Goal: Contribute content

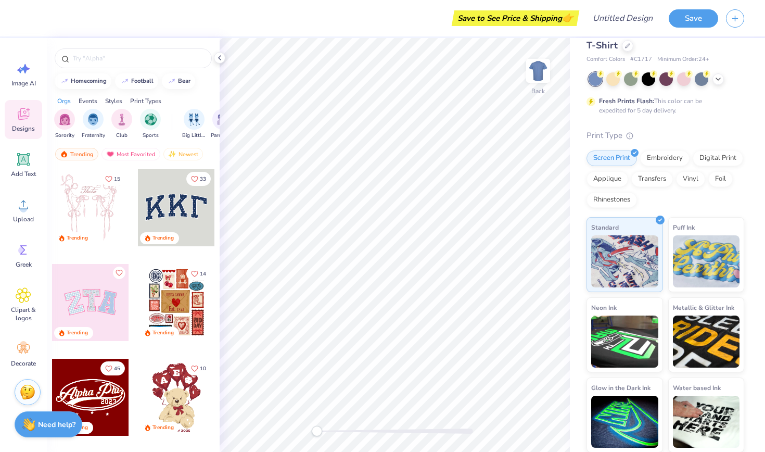
scroll to position [92, 0]
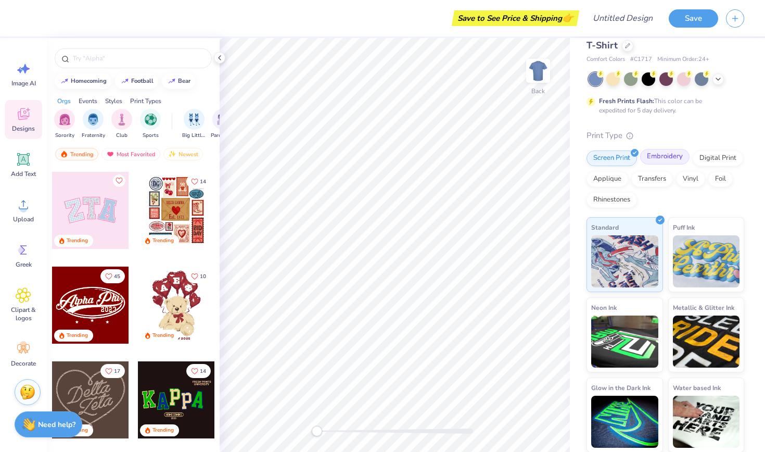
click at [673, 157] on div "Embroidery" at bounding box center [664, 157] width 49 height 16
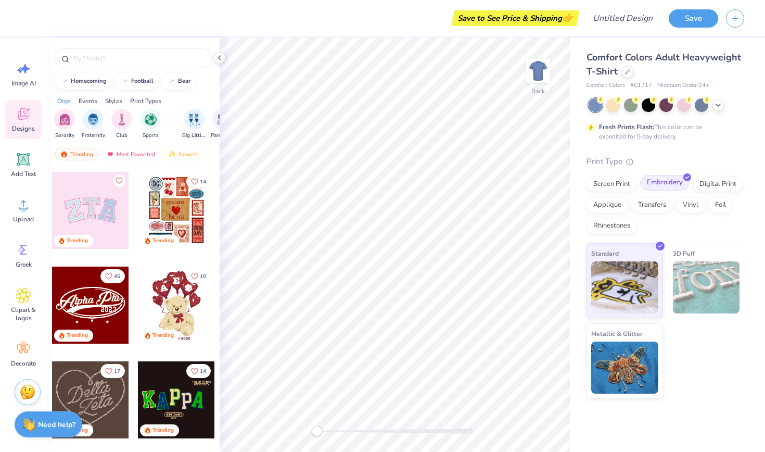
scroll to position [0, 0]
click at [615, 184] on div "Screen Print" at bounding box center [612, 183] width 51 height 16
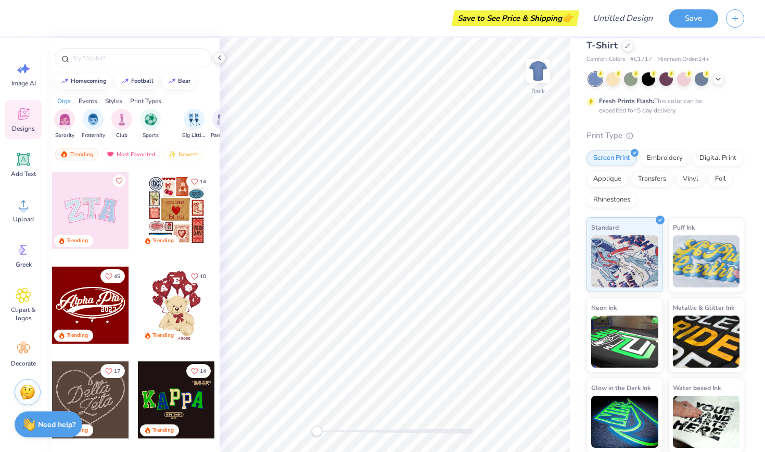
click at [114, 99] on div "Styles" at bounding box center [113, 100] width 17 height 9
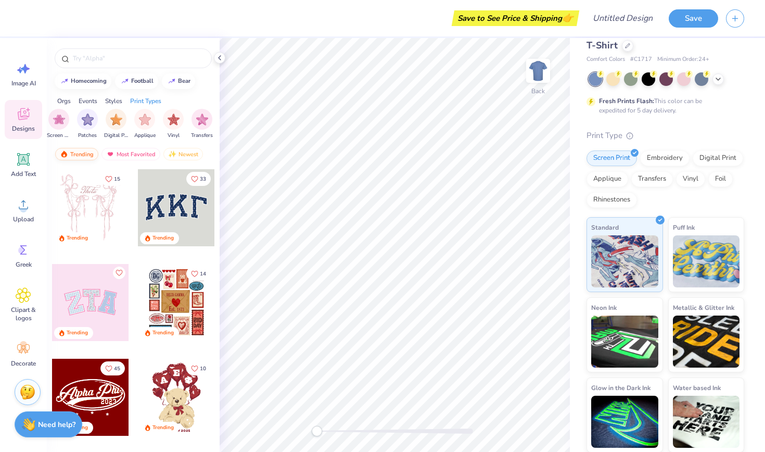
click at [85, 153] on div "Trending" at bounding box center [76, 154] width 43 height 12
click at [538, 65] on img at bounding box center [539, 71] width 42 height 42
click at [627, 47] on div at bounding box center [627, 44] width 11 height 11
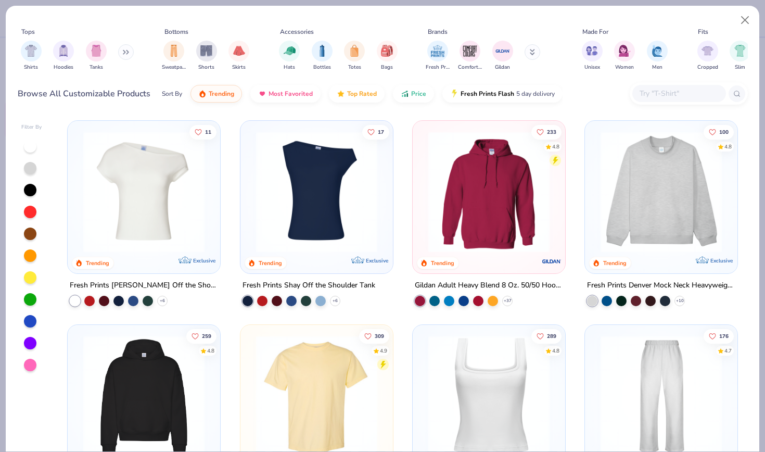
click at [681, 224] on img at bounding box center [662, 191] width 132 height 121
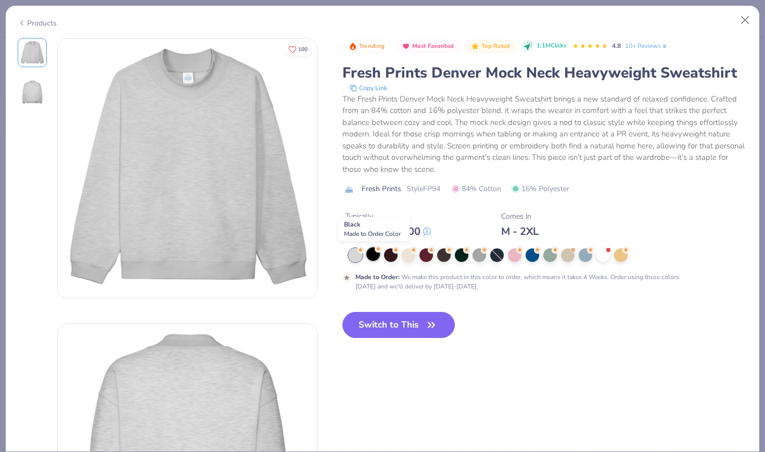
click at [373, 254] on div at bounding box center [374, 254] width 14 height 14
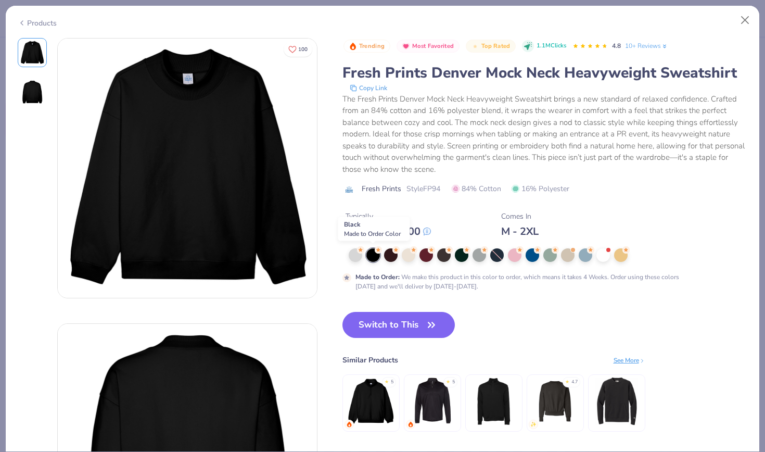
click at [382, 253] on div at bounding box center [548, 255] width 399 height 14
click at [395, 253] on div at bounding box center [391, 254] width 14 height 14
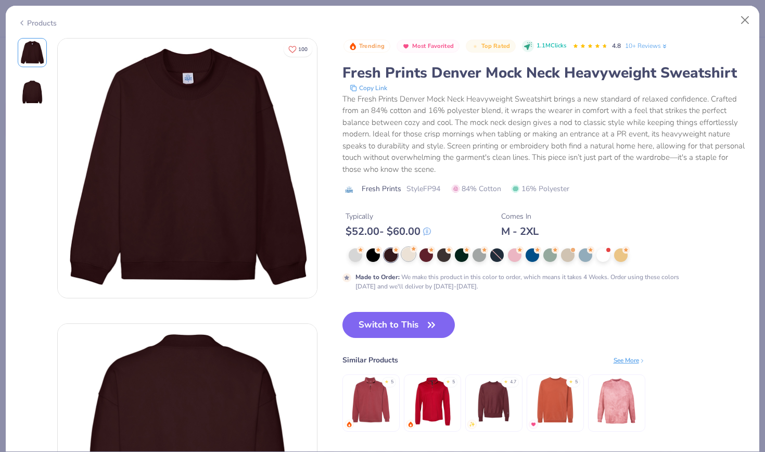
click at [409, 255] on div at bounding box center [409, 254] width 14 height 14
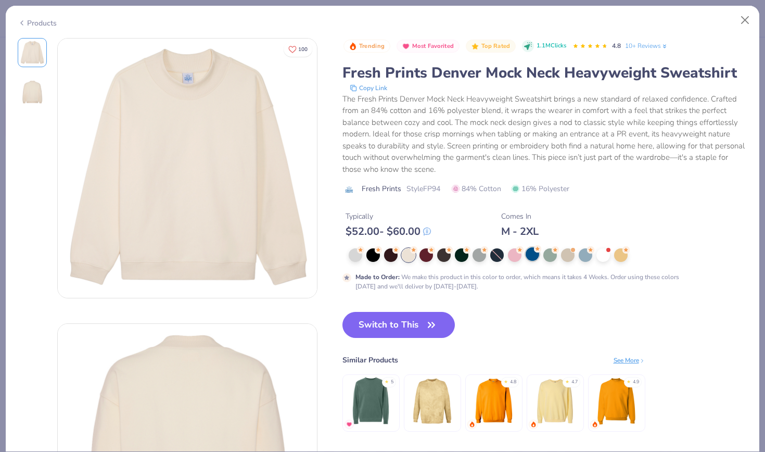
click at [533, 256] on div at bounding box center [533, 254] width 14 height 14
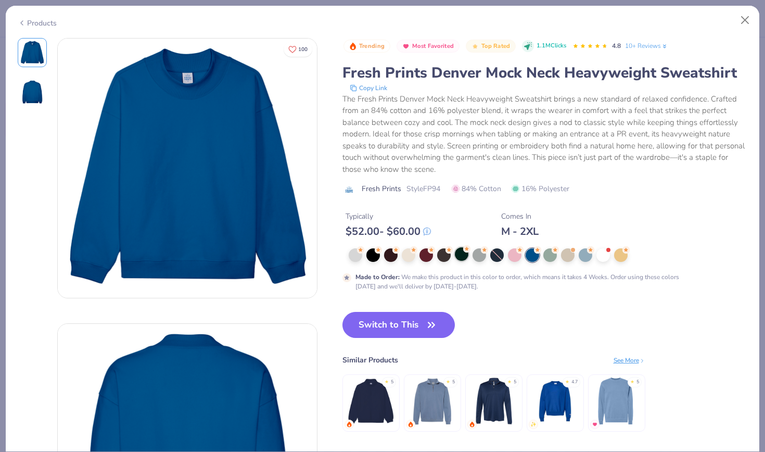
click at [462, 255] on div at bounding box center [462, 254] width 14 height 14
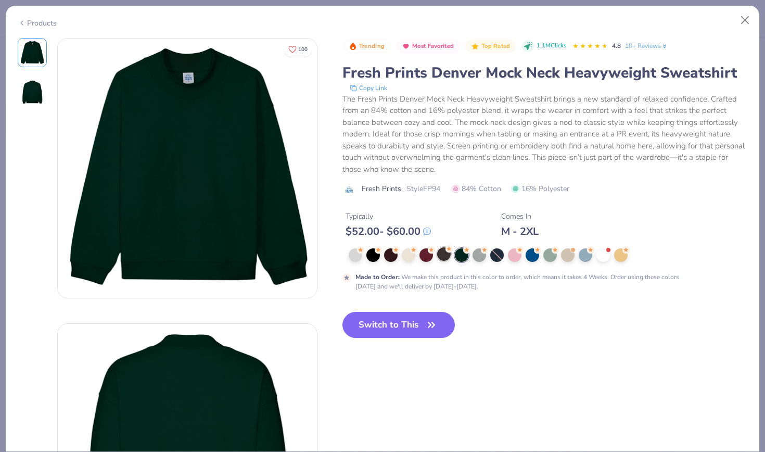
click at [450, 256] on div at bounding box center [444, 254] width 14 height 14
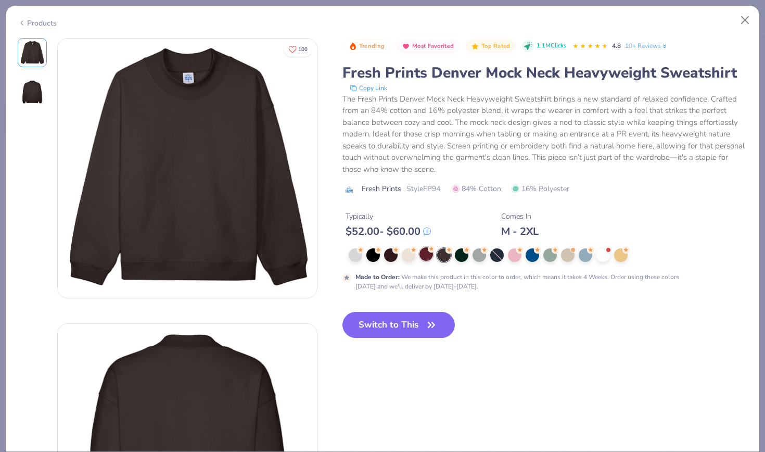
click at [429, 257] on div at bounding box center [427, 254] width 14 height 14
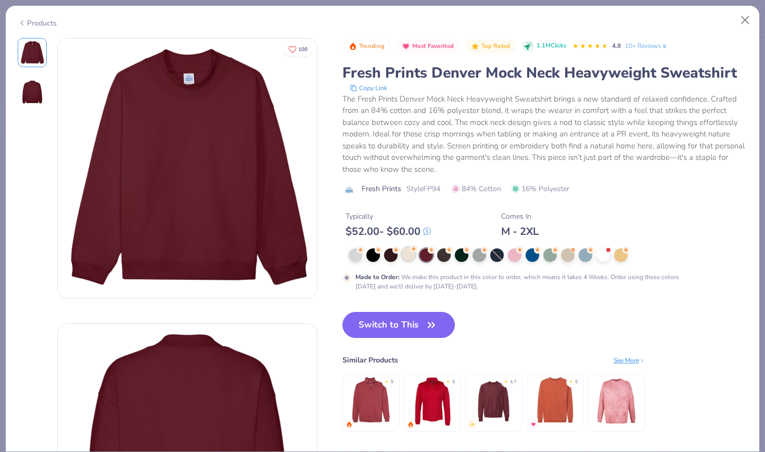
click at [407, 257] on div at bounding box center [409, 254] width 14 height 14
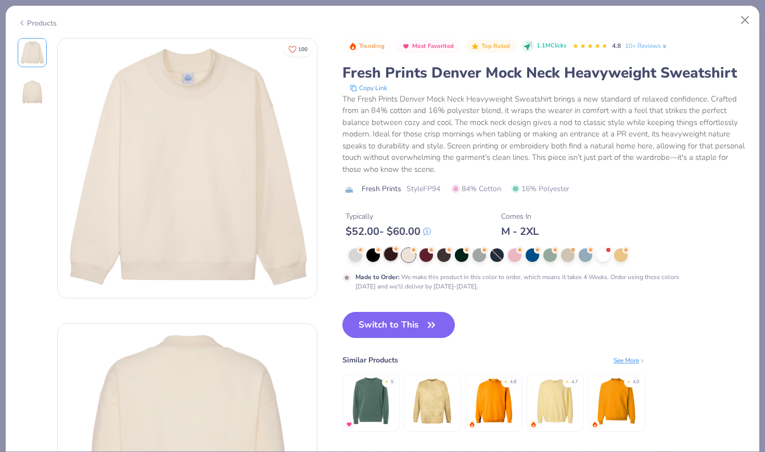
click at [398, 257] on div at bounding box center [391, 254] width 14 height 14
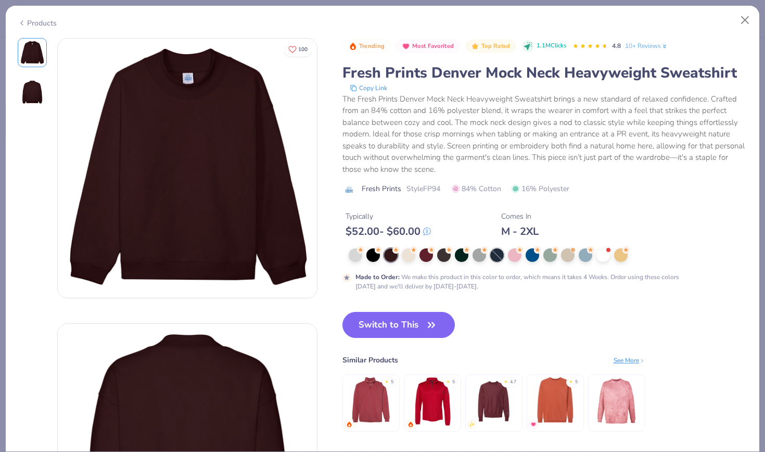
click at [499, 254] on div at bounding box center [497, 255] width 14 height 14
click at [515, 256] on div at bounding box center [515, 254] width 14 height 14
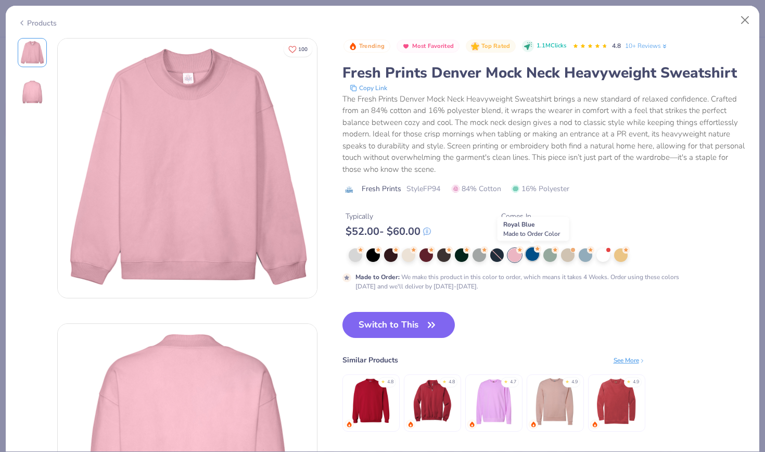
click at [531, 255] on div at bounding box center [533, 254] width 14 height 14
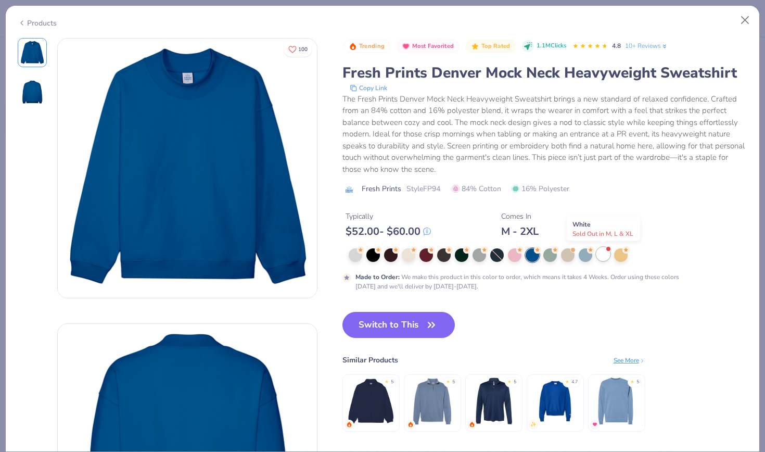
click at [602, 252] on div at bounding box center [604, 254] width 14 height 14
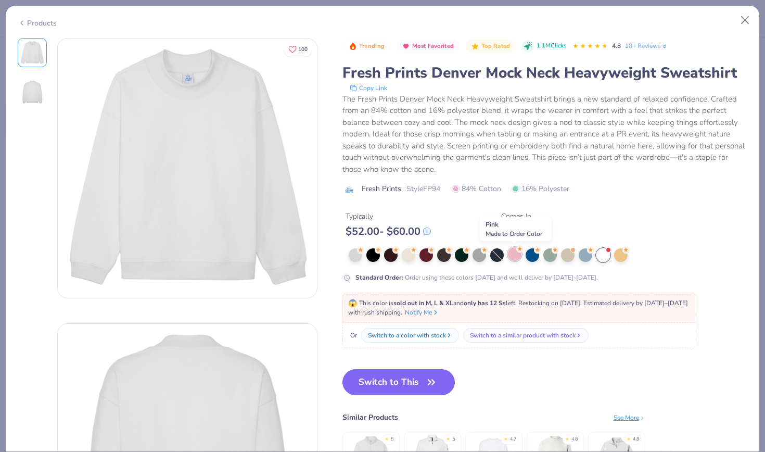
click at [514, 256] on div at bounding box center [515, 254] width 14 height 14
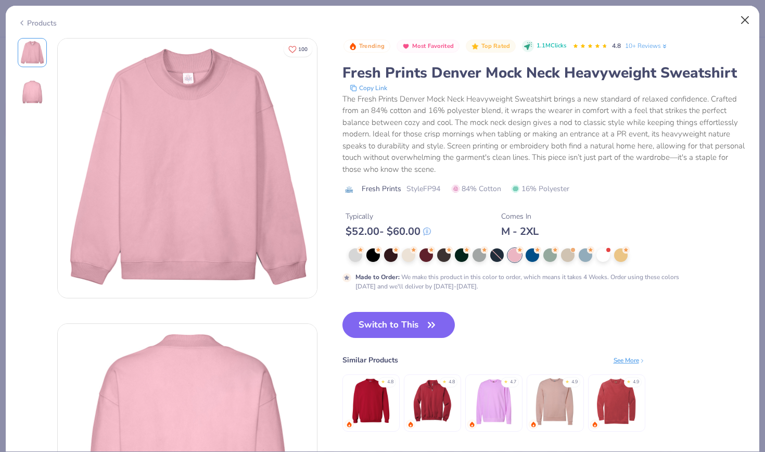
click at [746, 17] on button "Close" at bounding box center [746, 20] width 20 height 20
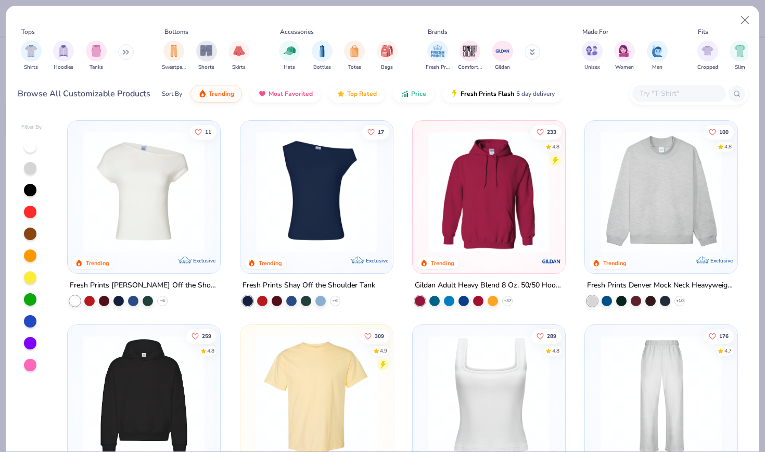
click at [671, 177] on img at bounding box center [662, 191] width 132 height 121
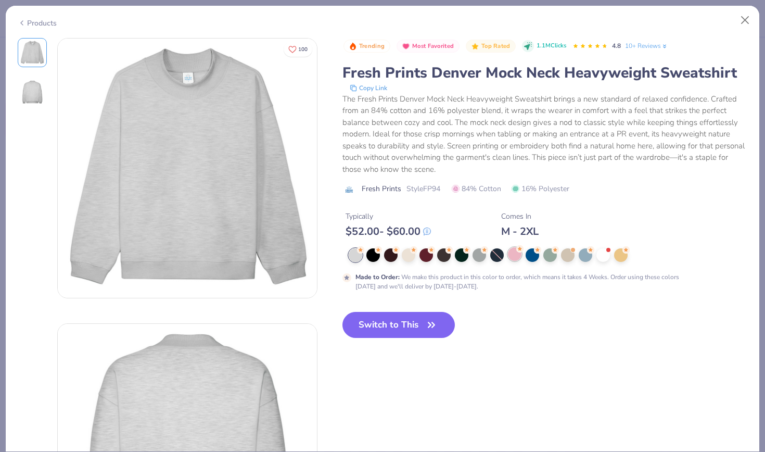
click at [515, 254] on div at bounding box center [515, 254] width 14 height 14
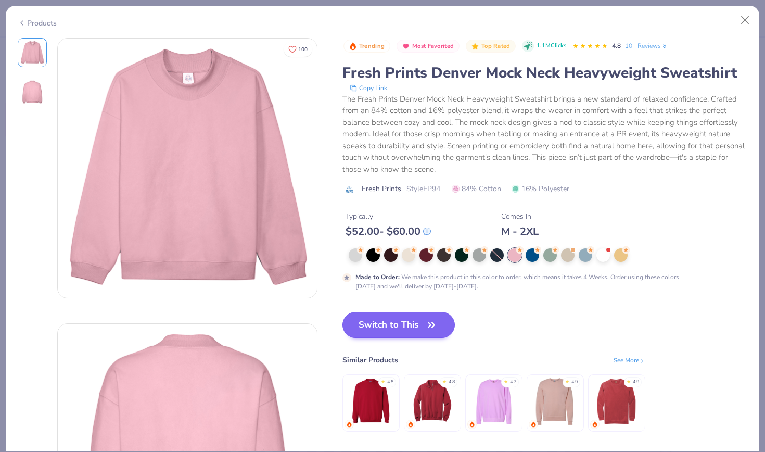
click at [422, 324] on button "Switch to This" at bounding box center [399, 325] width 113 height 26
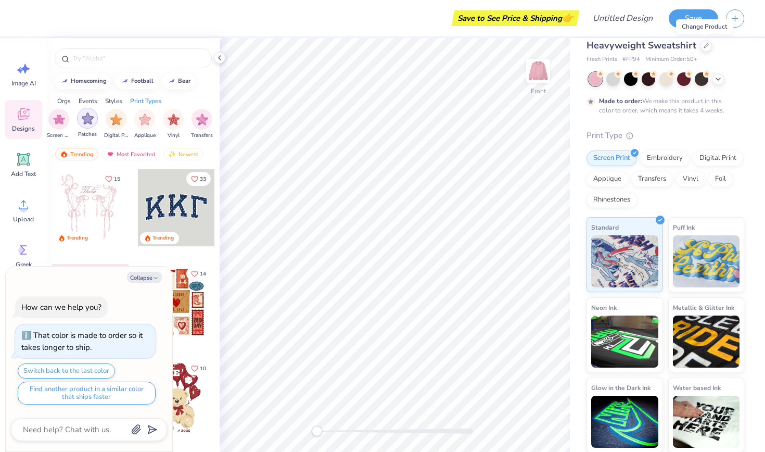
click at [86, 123] on img "filter for Patches" at bounding box center [88, 118] width 12 height 12
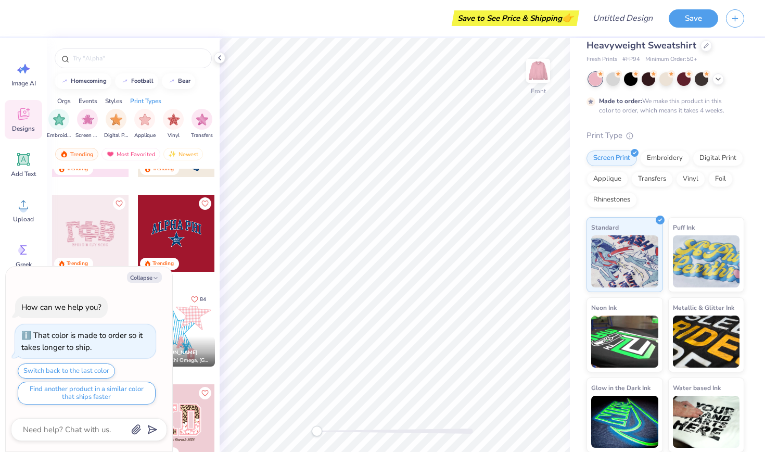
scroll to position [184, 0]
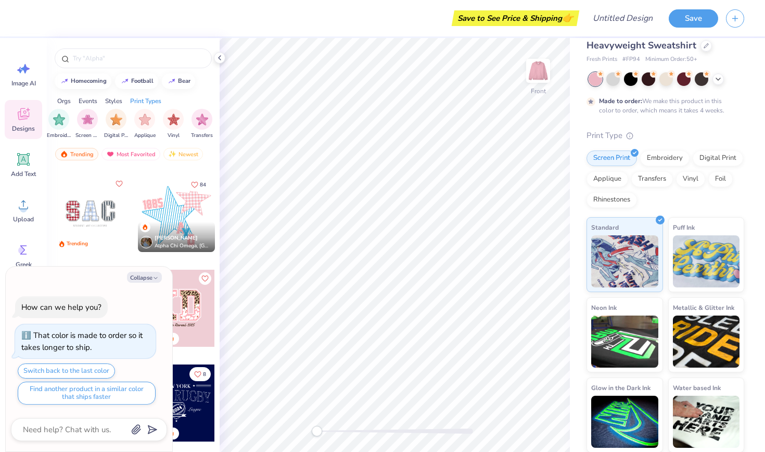
click at [184, 262] on div "84 [PERSON_NAME] Alpha Chi Omega, [GEOGRAPHIC_DATA]" at bounding box center [176, 221] width 78 height 94
click at [78, 428] on textarea at bounding box center [75, 430] width 106 height 14
click at [90, 299] on div "How can we help you?" at bounding box center [61, 307] width 93 height 22
click at [154, 276] on icon "button" at bounding box center [156, 278] width 6 height 6
type textarea "x"
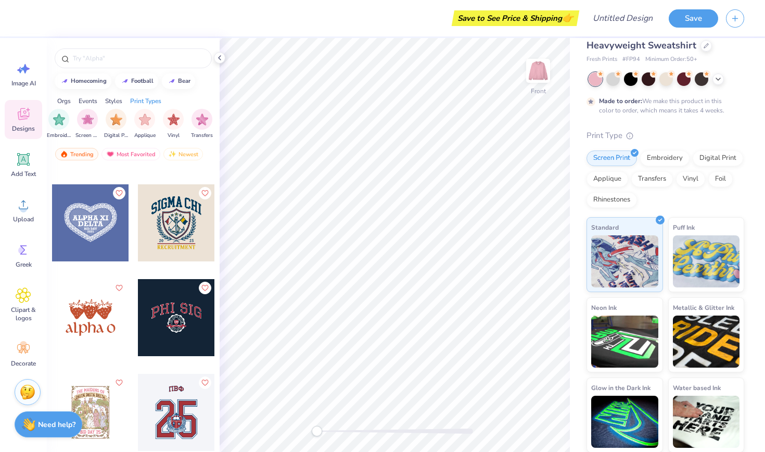
scroll to position [2710, 0]
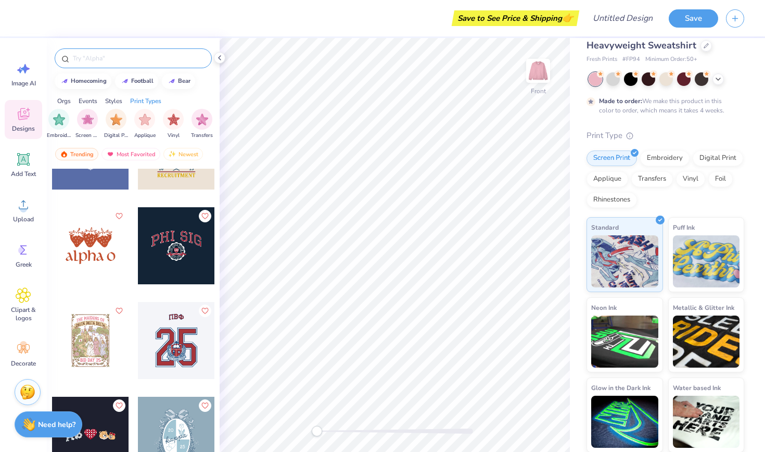
click at [133, 56] on input "text" at bounding box center [138, 58] width 133 height 10
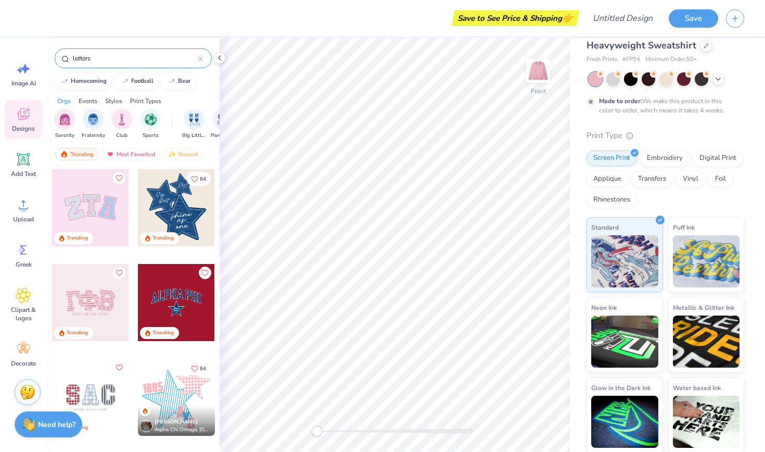
type input "letters"
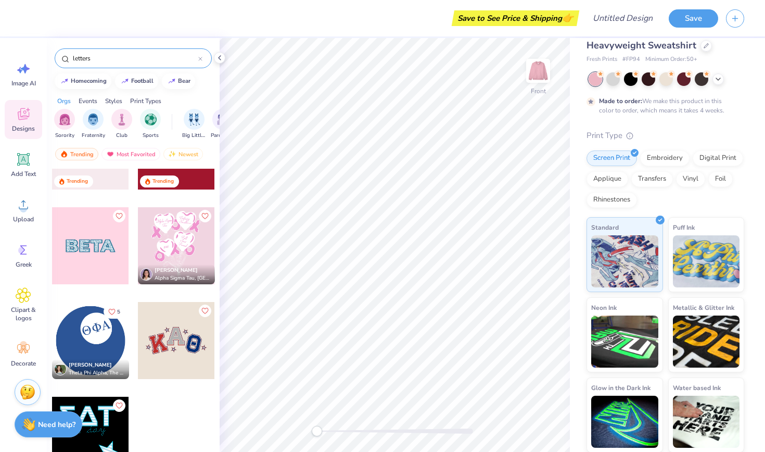
scroll to position [531, 0]
click at [22, 165] on icon at bounding box center [23, 159] width 12 height 12
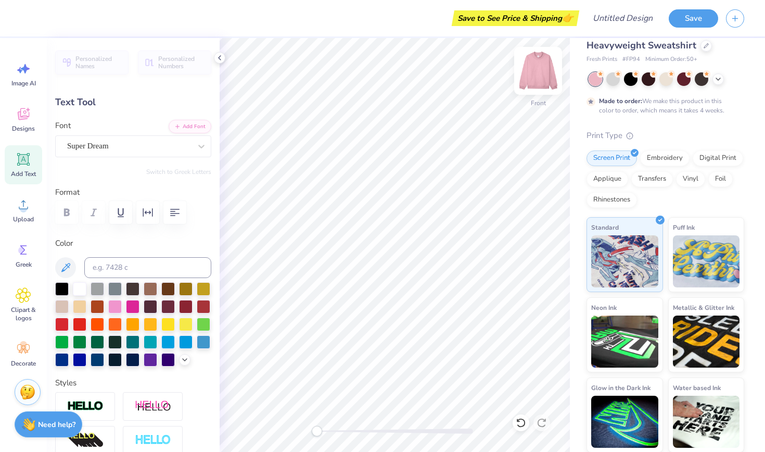
type textarea "WIB"
click at [538, 80] on img at bounding box center [539, 71] width 42 height 42
click at [535, 71] on img at bounding box center [539, 71] width 42 height 42
click at [539, 73] on img at bounding box center [539, 71] width 42 height 42
click at [548, 68] on img at bounding box center [539, 71] width 42 height 42
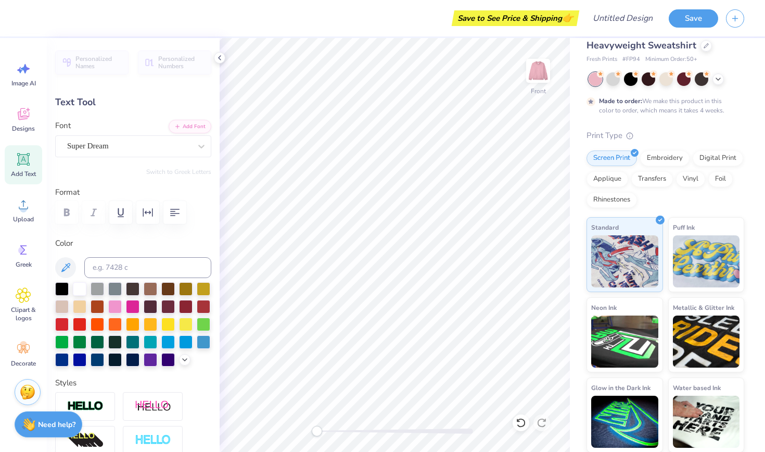
click at [548, 68] on img at bounding box center [538, 70] width 21 height 21
click at [29, 163] on icon at bounding box center [23, 159] width 12 height 12
type input "9.15"
type textarea "WIB"
click at [671, 159] on div "Embroidery" at bounding box center [664, 157] width 49 height 16
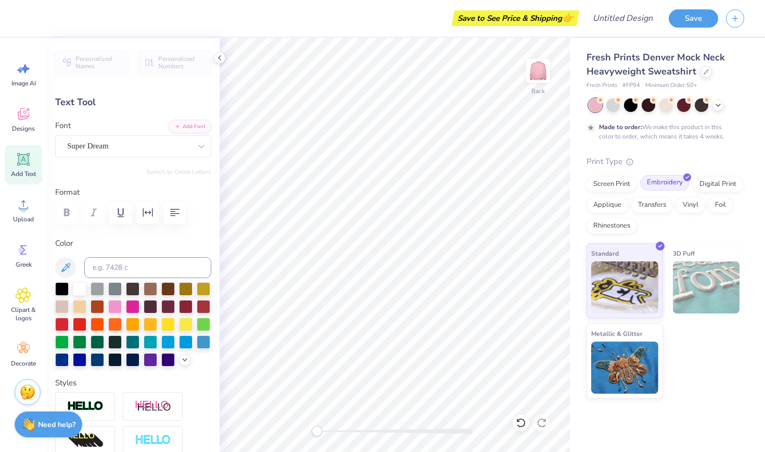
scroll to position [0, 0]
click at [639, 297] on img at bounding box center [625, 286] width 67 height 52
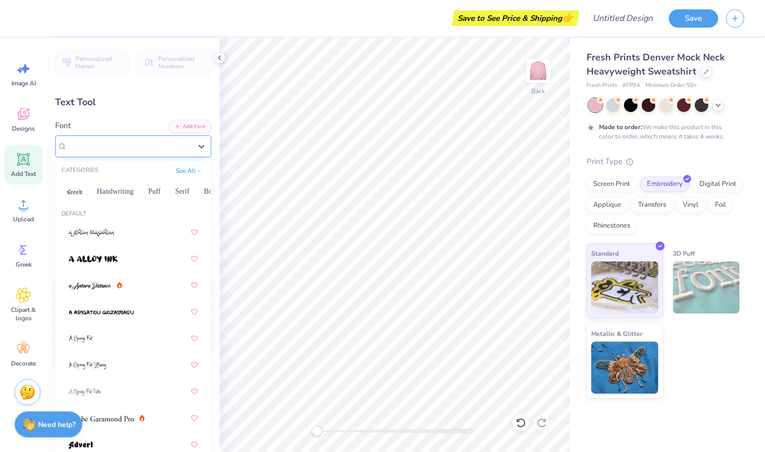
click at [169, 149] on div "Super Dream" at bounding box center [129, 146] width 126 height 16
click at [129, 257] on div at bounding box center [133, 258] width 129 height 19
click at [194, 140] on div at bounding box center [201, 146] width 19 height 19
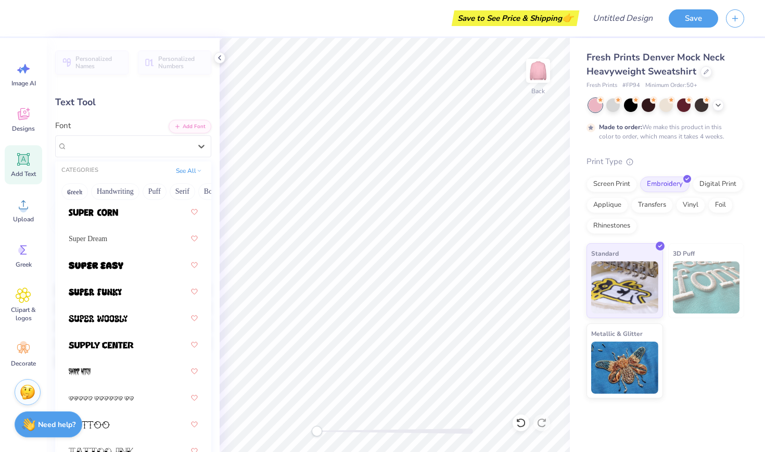
scroll to position [7364, 0]
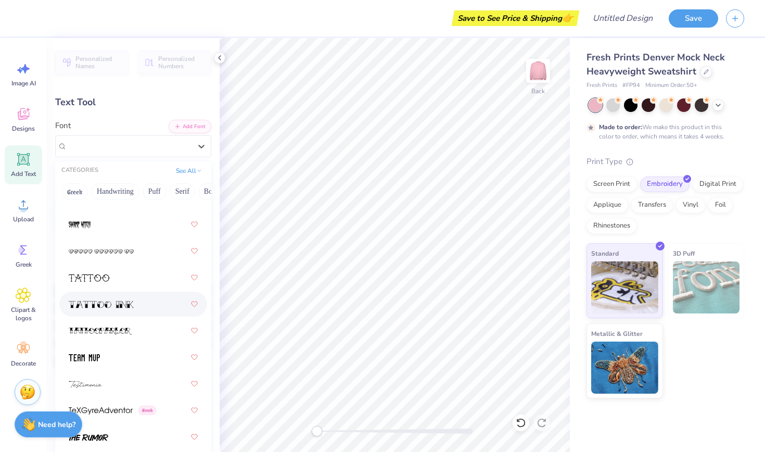
click at [152, 309] on div at bounding box center [133, 304] width 129 height 19
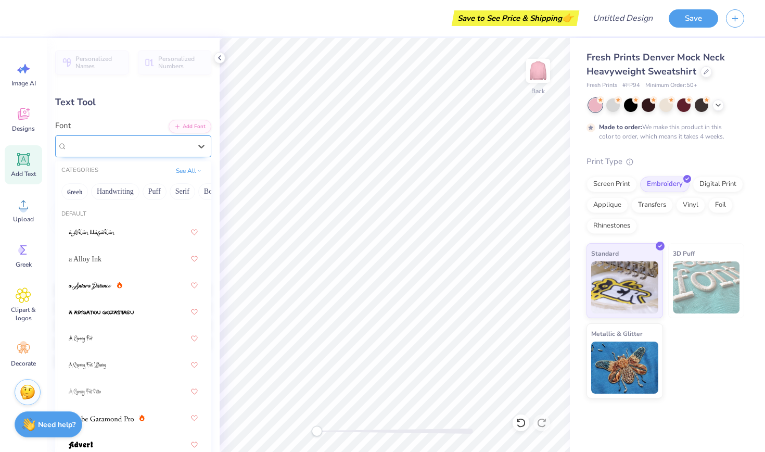
click at [142, 137] on div "" at bounding box center [133, 146] width 156 height 22
click at [158, 189] on button "Puff" at bounding box center [155, 191] width 24 height 17
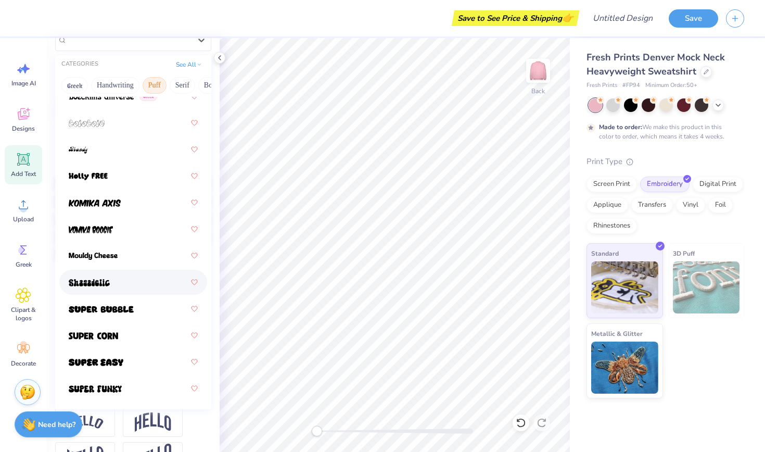
scroll to position [110, 0]
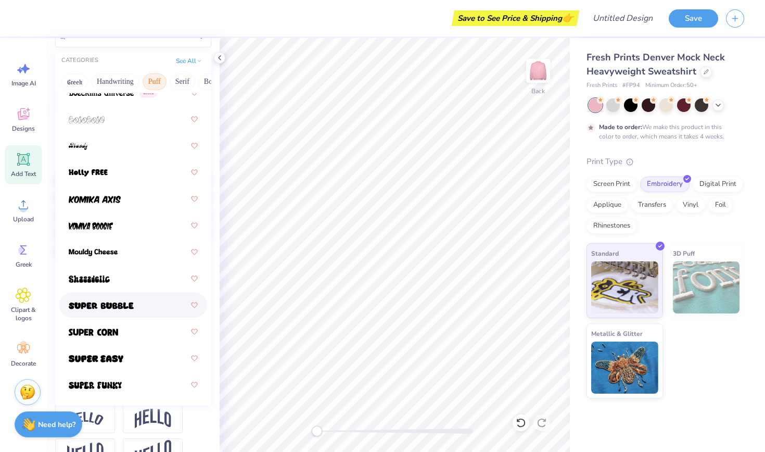
click at [139, 306] on div at bounding box center [133, 305] width 129 height 19
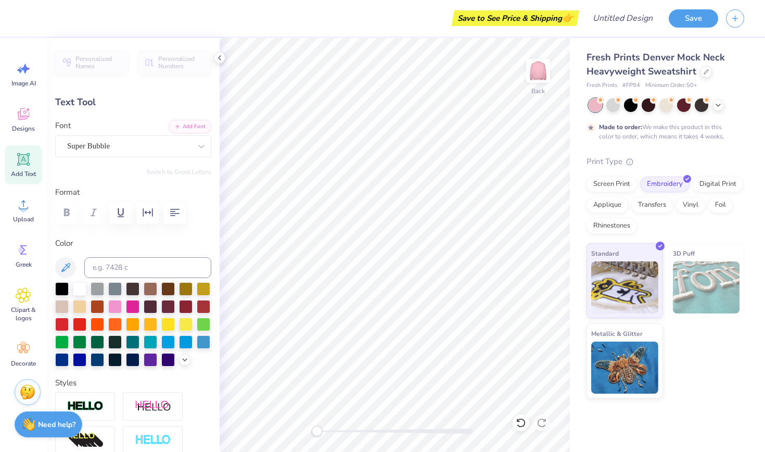
scroll to position [0, 0]
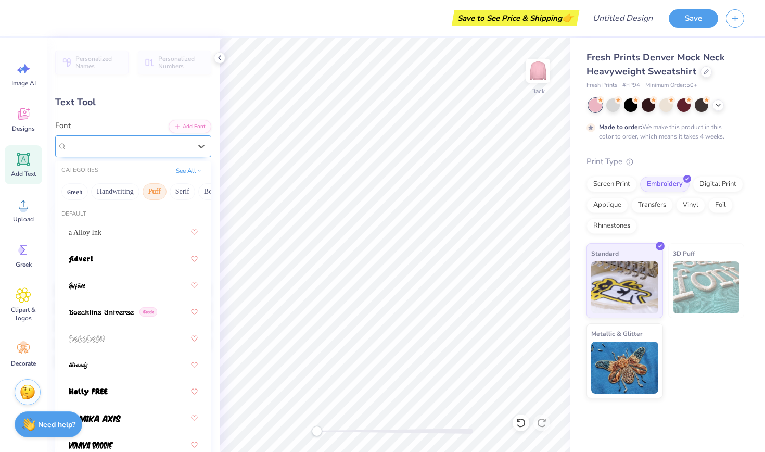
click at [148, 152] on div at bounding box center [129, 146] width 124 height 14
click at [123, 262] on div at bounding box center [133, 258] width 129 height 19
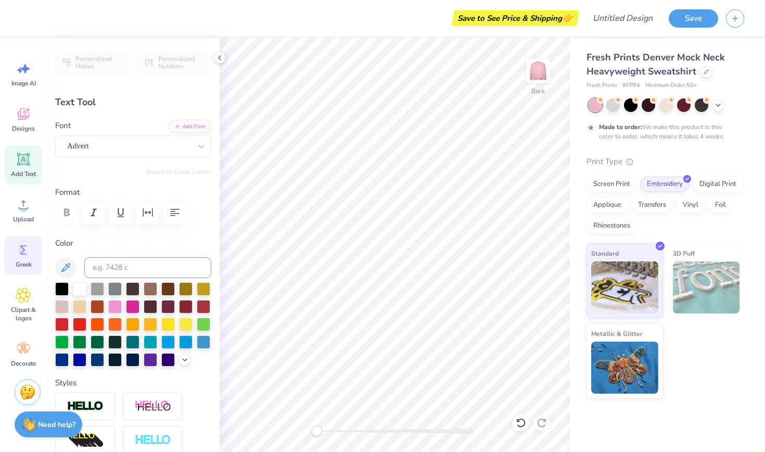
click at [22, 247] on icon at bounding box center [24, 250] width 16 height 16
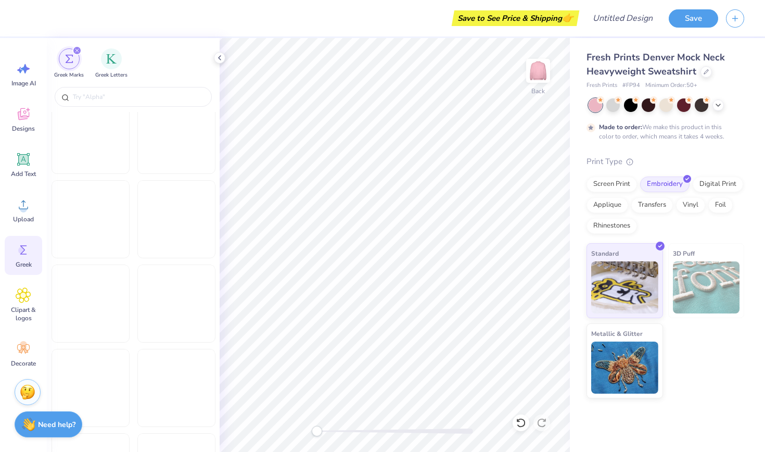
scroll to position [6059, 0]
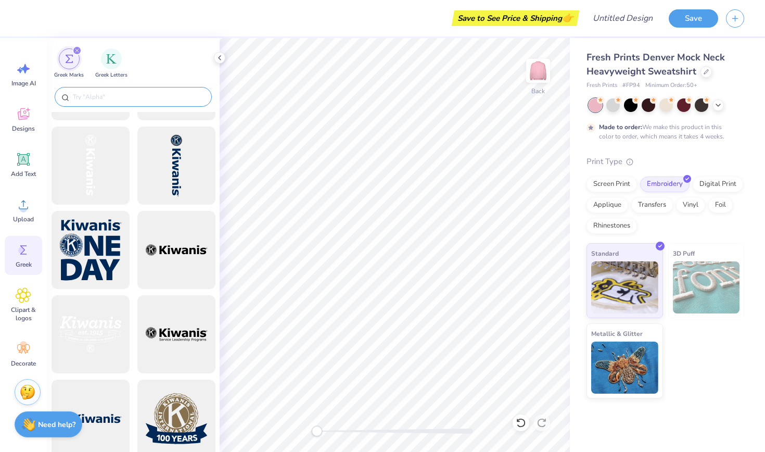
click at [146, 97] on input "text" at bounding box center [138, 97] width 133 height 10
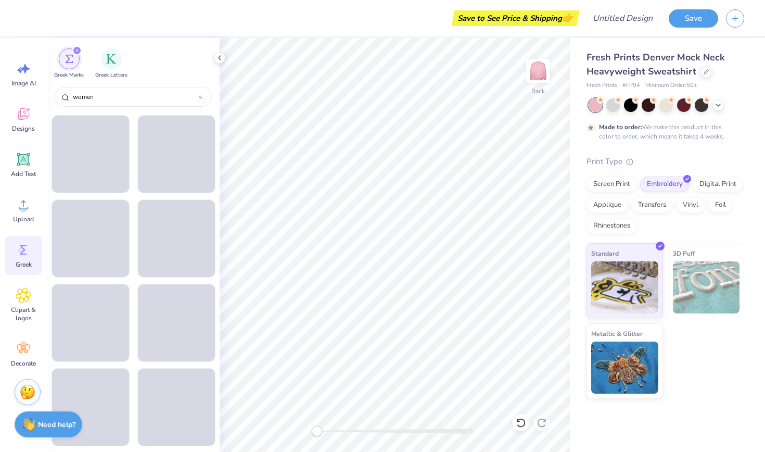
scroll to position [2527, 0]
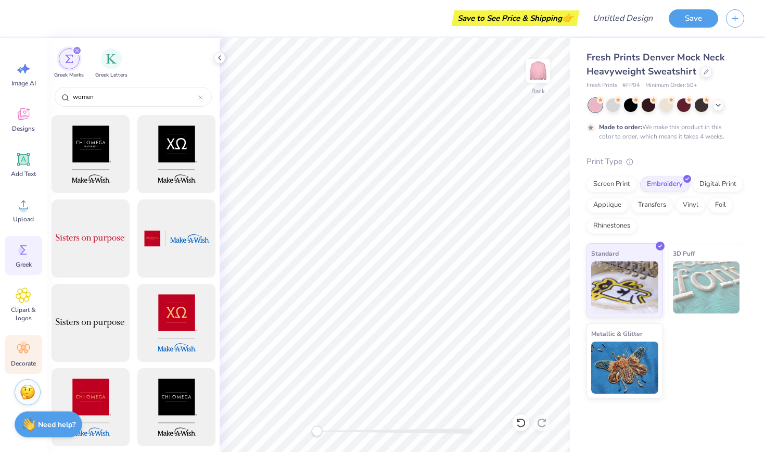
type input "women"
click at [27, 355] on icon at bounding box center [24, 349] width 16 height 16
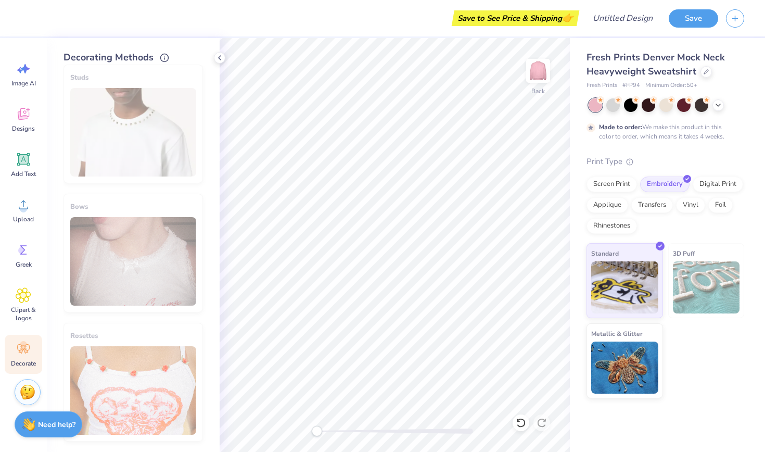
scroll to position [525, 0]
click at [30, 304] on div "Clipart & logos" at bounding box center [23, 304] width 37 height 47
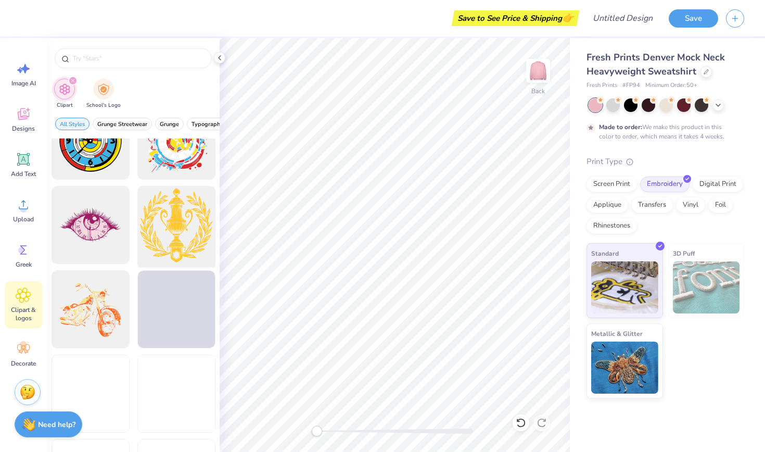
scroll to position [846, 0]
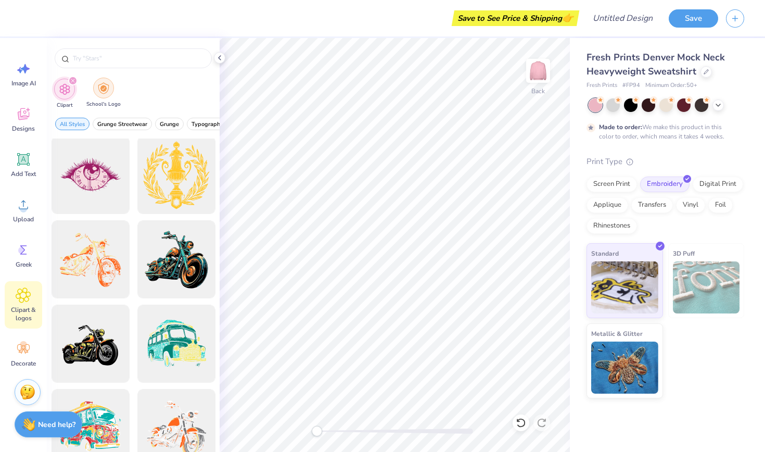
click at [104, 94] on img "filter for School's Logo" at bounding box center [103, 88] width 11 height 12
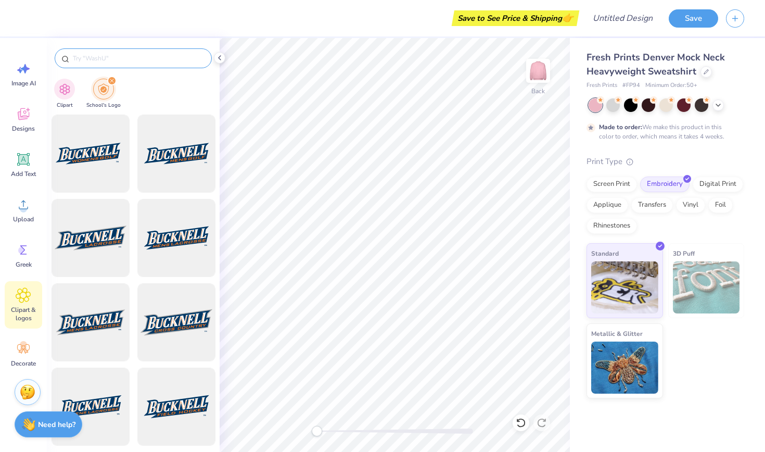
click at [150, 62] on input "text" at bounding box center [138, 58] width 133 height 10
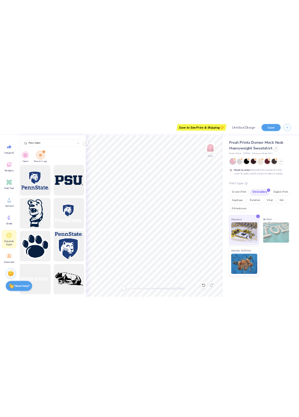
scroll to position [0, 0]
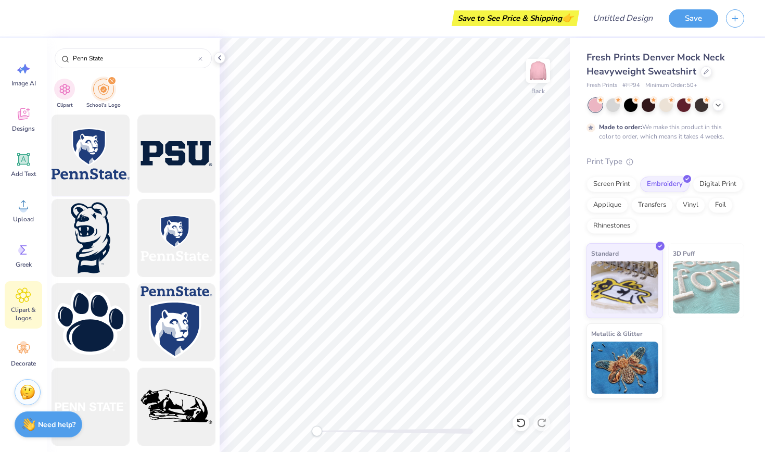
type input "Penn State"
drag, startPoint x: 98, startPoint y: 148, endPoint x: 118, endPoint y: 141, distance: 20.6
click at [118, 141] on div at bounding box center [90, 154] width 86 height 86
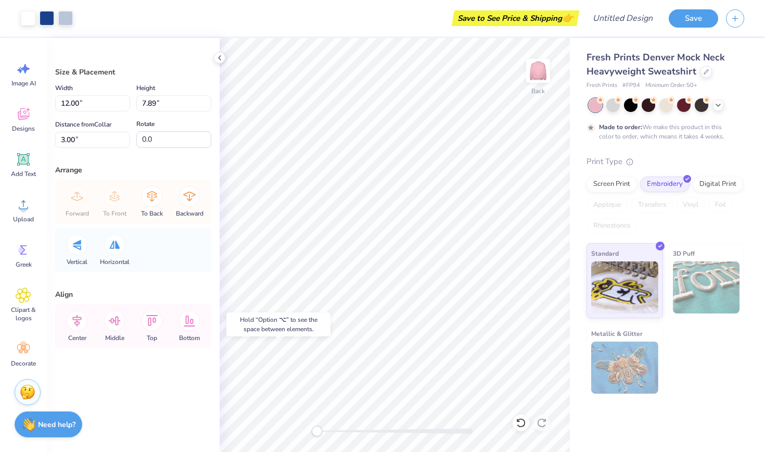
click at [179, 268] on div "Vertical Horizontal" at bounding box center [133, 250] width 150 height 44
click at [142, 420] on div "Size & Placement Width 12.00 12.00 " Height 7.89 7.89 " Distance from Collar 3.…" at bounding box center [133, 245] width 173 height 414
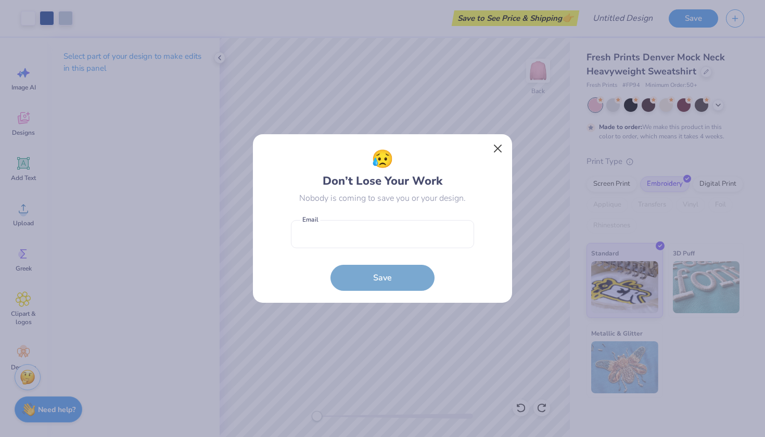
click at [499, 152] on button "Close" at bounding box center [498, 149] width 20 height 20
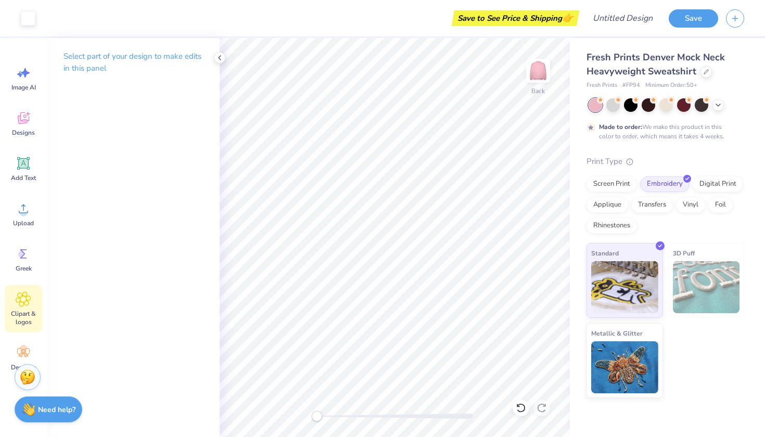
click at [28, 321] on span "Clipart & logos" at bounding box center [23, 318] width 34 height 17
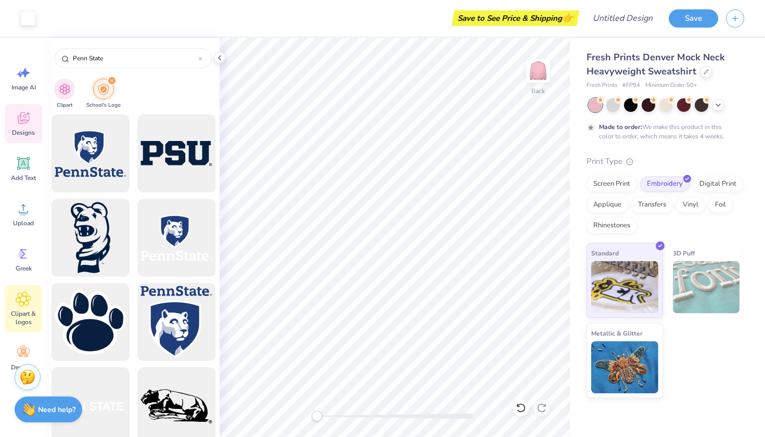
click at [28, 117] on icon at bounding box center [24, 118] width 16 height 16
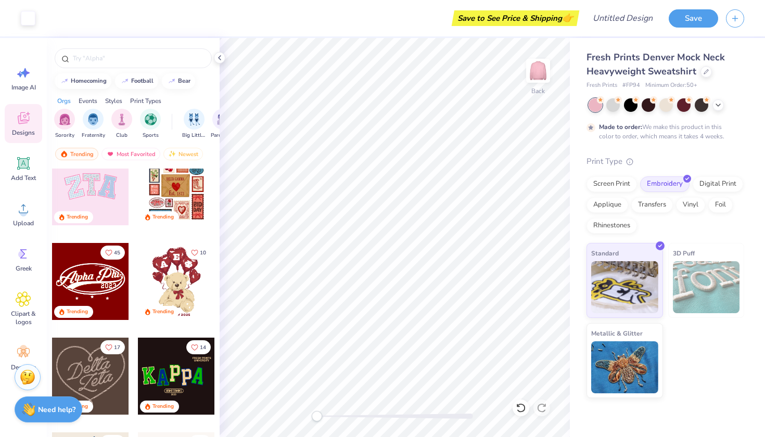
scroll to position [71, 0]
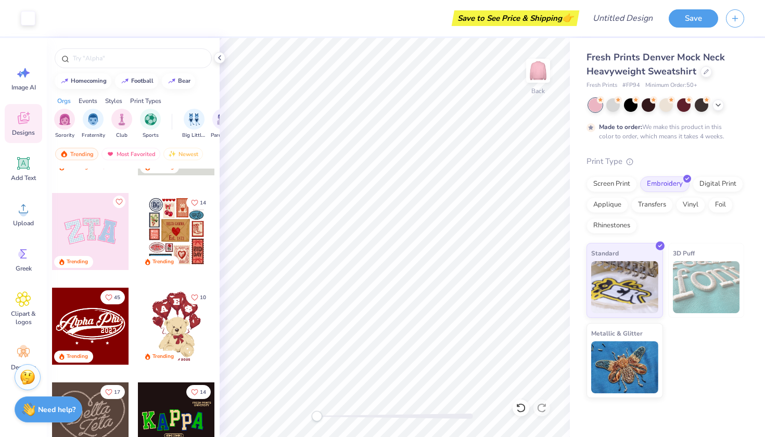
click at [96, 238] on div at bounding box center [90, 231] width 77 height 77
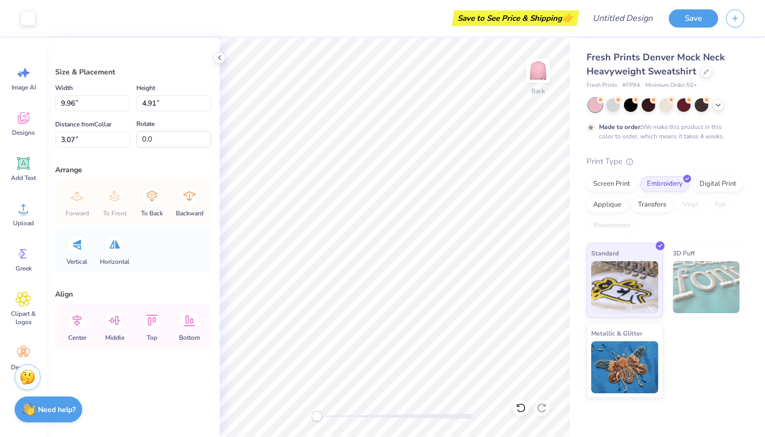
type input "3.68"
type input "4.59"
type input "3.33"
type input "9.96"
type input "4.91"
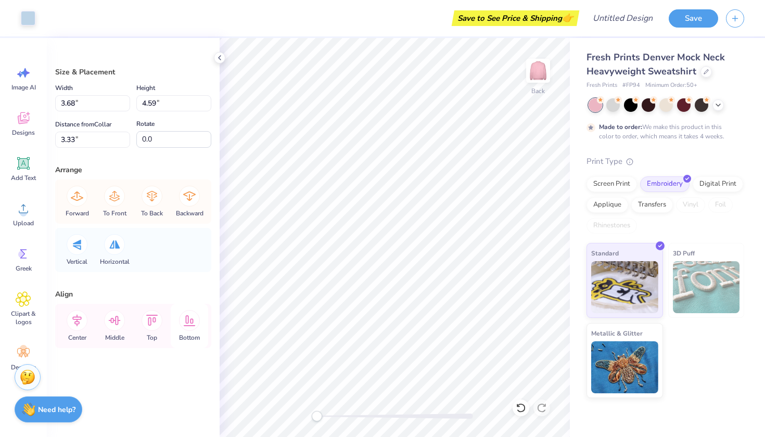
type input "3.07"
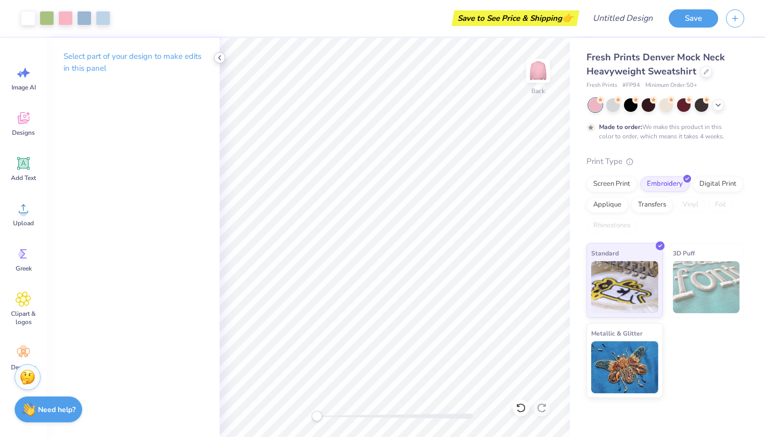
click at [220, 55] on icon at bounding box center [220, 58] width 8 height 8
click at [26, 172] on div "Add Text" at bounding box center [23, 168] width 37 height 39
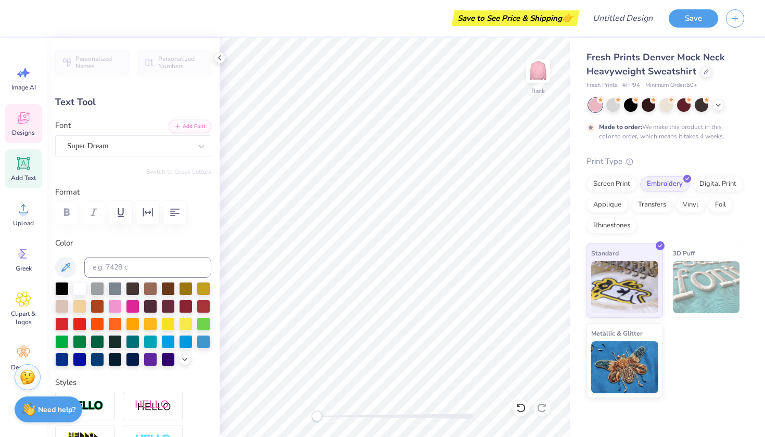
click at [24, 127] on div "Designs" at bounding box center [23, 123] width 37 height 39
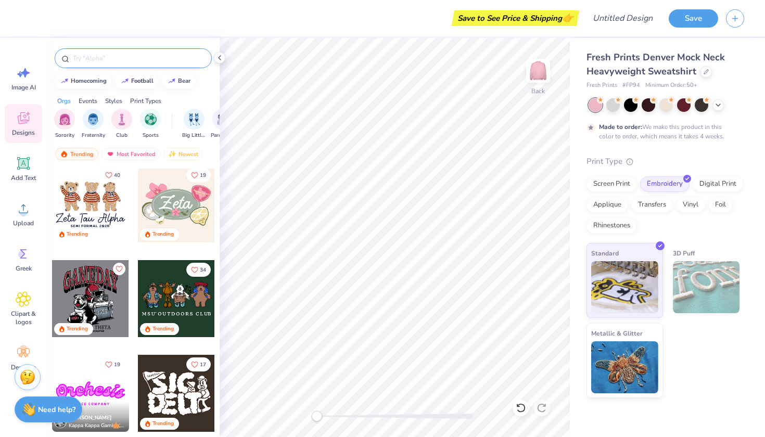
click at [135, 60] on input "text" at bounding box center [138, 58] width 133 height 10
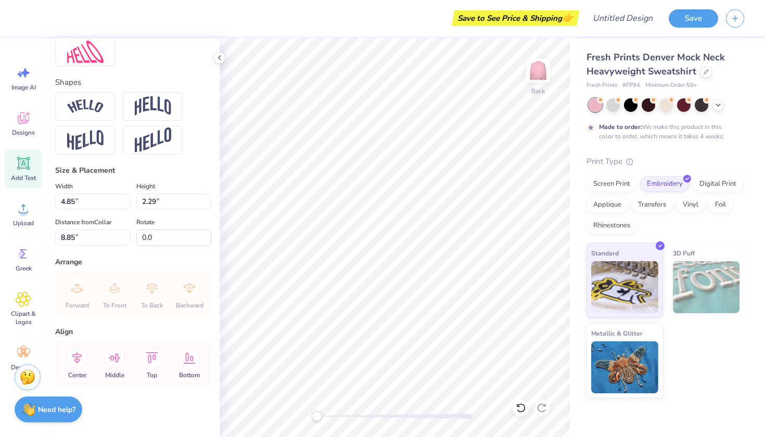
scroll to position [348, 0]
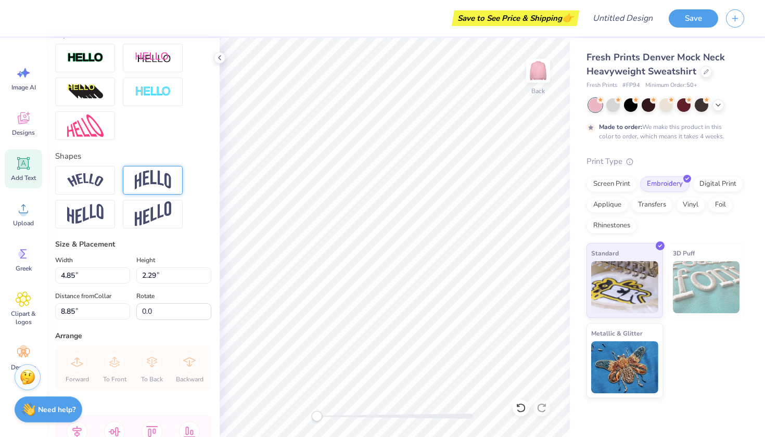
click at [161, 178] on img at bounding box center [153, 180] width 36 height 20
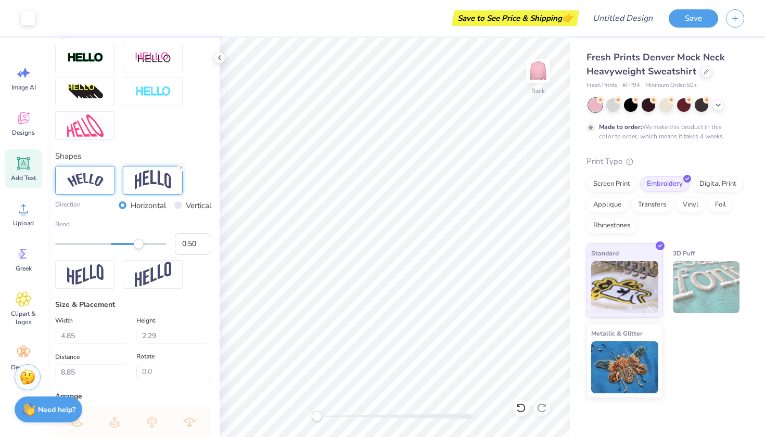
click at [106, 181] on div at bounding box center [85, 180] width 60 height 29
click at [176, 186] on div at bounding box center [153, 180] width 60 height 29
type input "0.52"
click at [139, 247] on div "Accessibility label" at bounding box center [141, 244] width 10 height 10
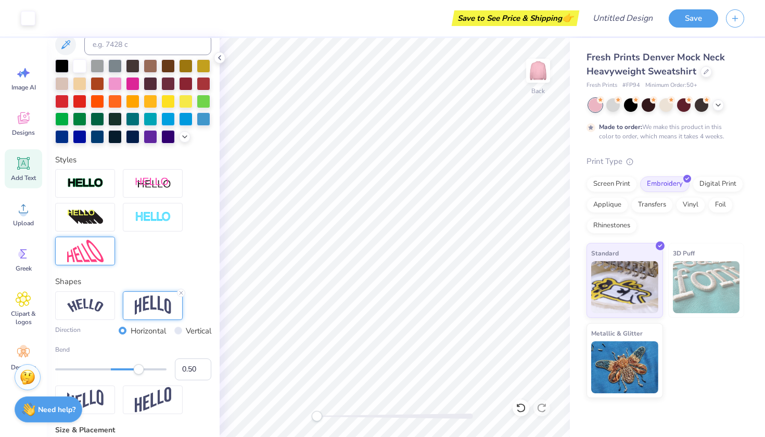
scroll to position [222, 0]
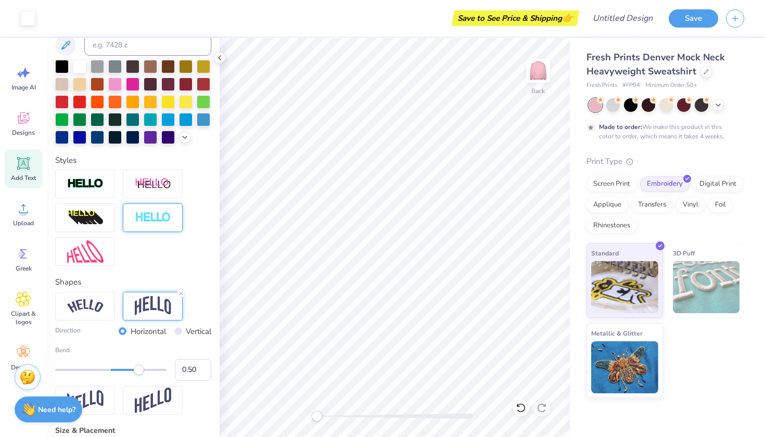
click at [173, 219] on div at bounding box center [153, 218] width 60 height 29
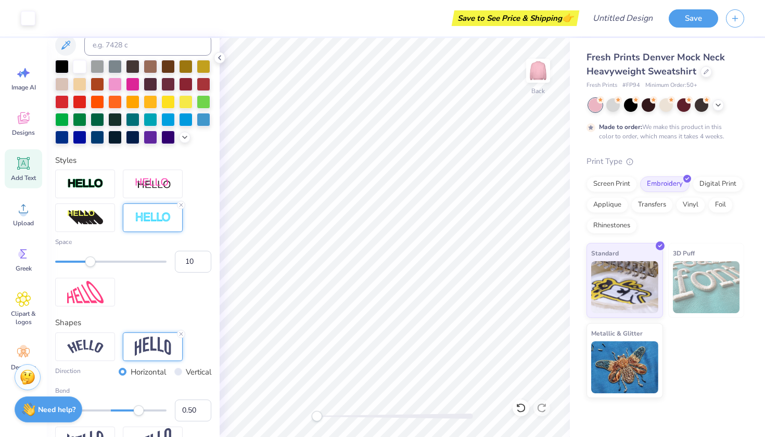
type input "11"
drag, startPoint x: 54, startPoint y: 260, endPoint x: 111, endPoint y: 264, distance: 57.9
click at [112, 265] on div "Accessibility label" at bounding box center [114, 262] width 10 height 10
type input "17"
drag, startPoint x: 111, startPoint y: 264, endPoint x: 147, endPoint y: 263, distance: 35.4
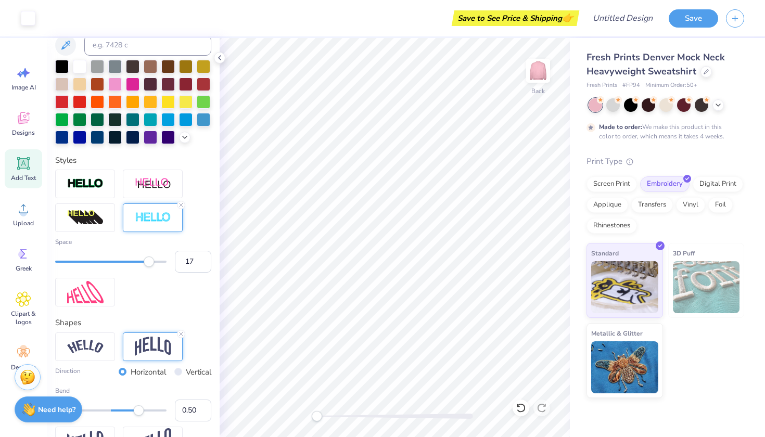
click at [147, 263] on div "Accessibility label" at bounding box center [149, 262] width 10 height 10
type input "9"
drag, startPoint x: 146, startPoint y: 263, endPoint x: 106, endPoint y: 259, distance: 40.8
click at [105, 259] on div "Accessibility label" at bounding box center [108, 262] width 10 height 10
type input "6"
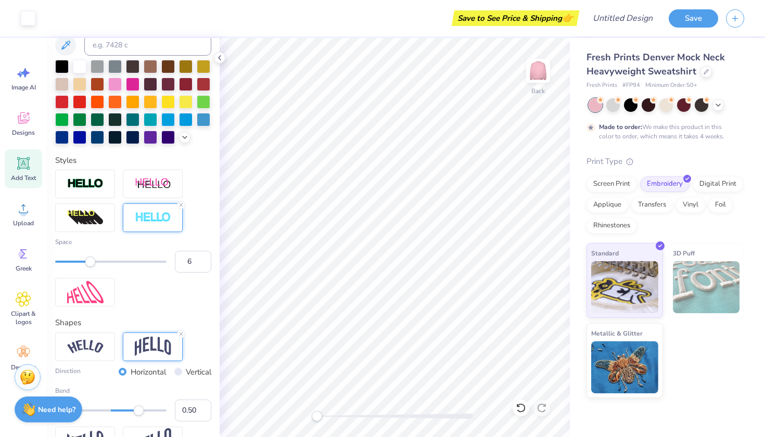
drag, startPoint x: 106, startPoint y: 259, endPoint x: 85, endPoint y: 256, distance: 21.1
click at [85, 256] on div "Space 6" at bounding box center [133, 254] width 156 height 35
type input "4"
drag, startPoint x: 85, startPoint y: 262, endPoint x: 75, endPoint y: 262, distance: 10.4
click at [74, 262] on div "Accessibility label" at bounding box center [73, 262] width 10 height 10
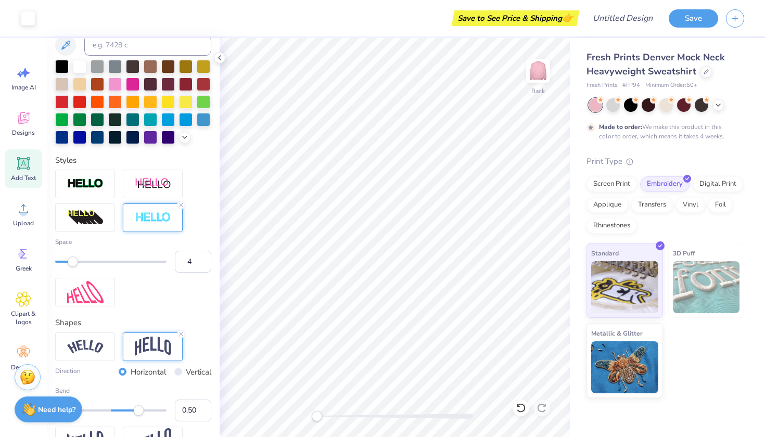
click at [161, 289] on div "Space 4" at bounding box center [133, 238] width 156 height 137
type input "4.98"
type input "3.01"
type input "8.50"
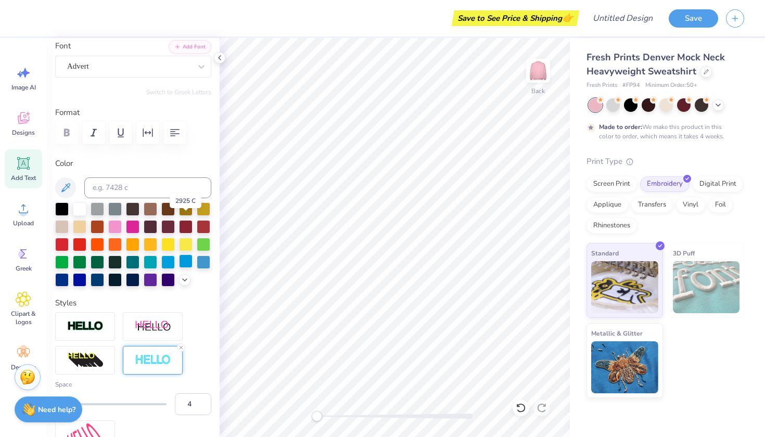
scroll to position [127, 0]
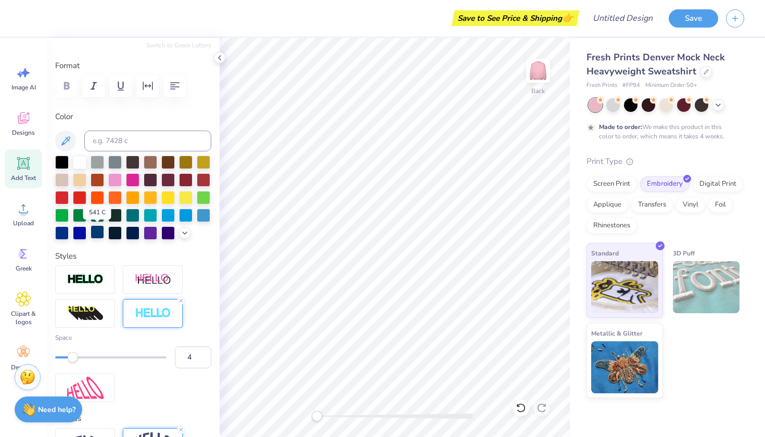
click at [98, 230] on div at bounding box center [98, 232] width 14 height 14
click at [115, 233] on div at bounding box center [115, 232] width 14 height 14
click at [97, 234] on div at bounding box center [98, 232] width 14 height 14
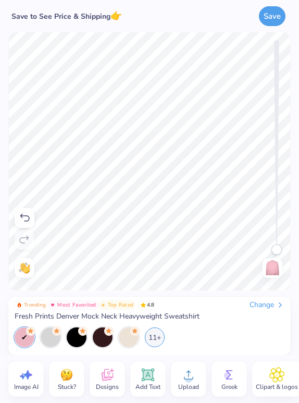
click at [75, 380] on div "Stuck?" at bounding box center [66, 378] width 35 height 35
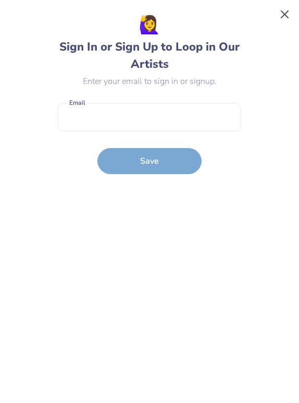
click at [285, 14] on button "Close" at bounding box center [285, 15] width 20 height 20
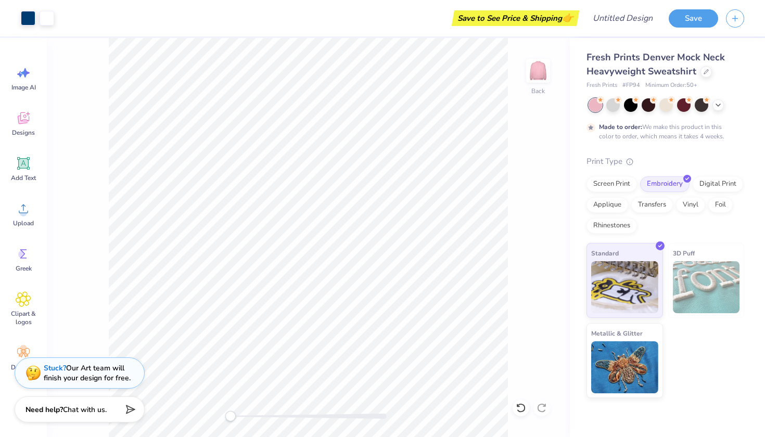
click at [73, 375] on div "Stuck? Our Art team will finish your design for free." at bounding box center [87, 373] width 87 height 20
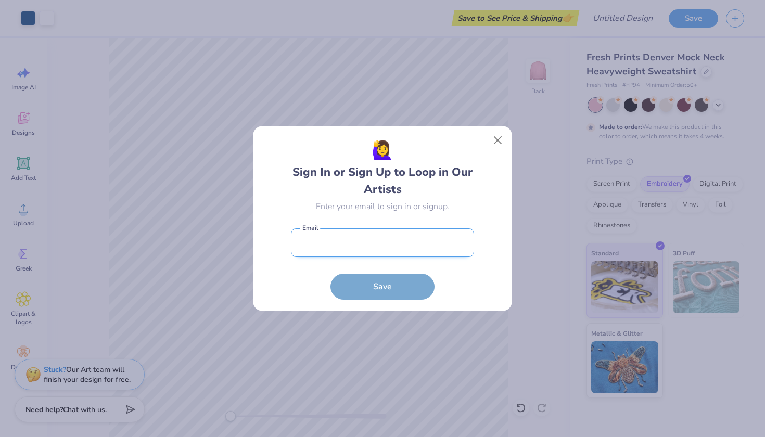
click at [327, 246] on input "email" at bounding box center [382, 243] width 183 height 29
type input "[EMAIL_ADDRESS][DOMAIN_NAME]"
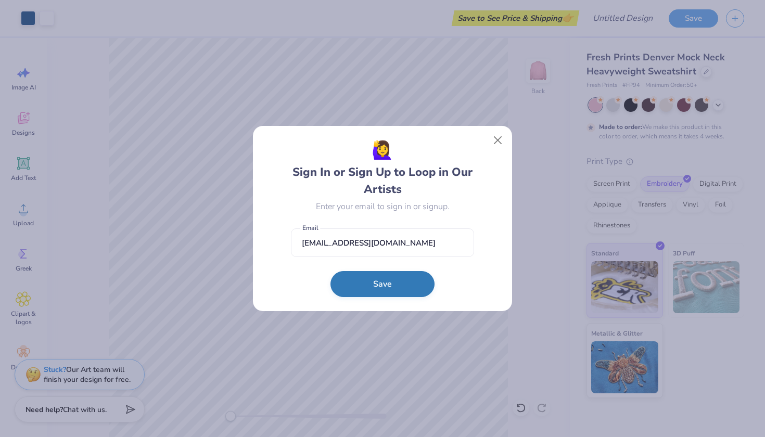
click at [372, 282] on button "Save" at bounding box center [383, 284] width 104 height 26
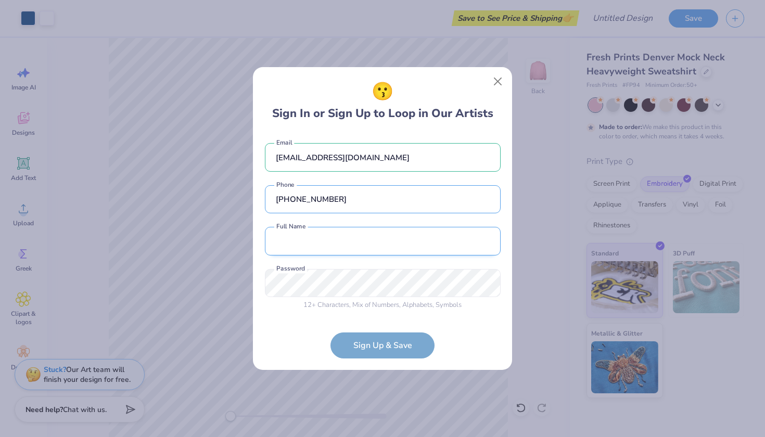
type input "[PHONE_NUMBER]"
type input "Ellah"
type input "Ellah Beachly"
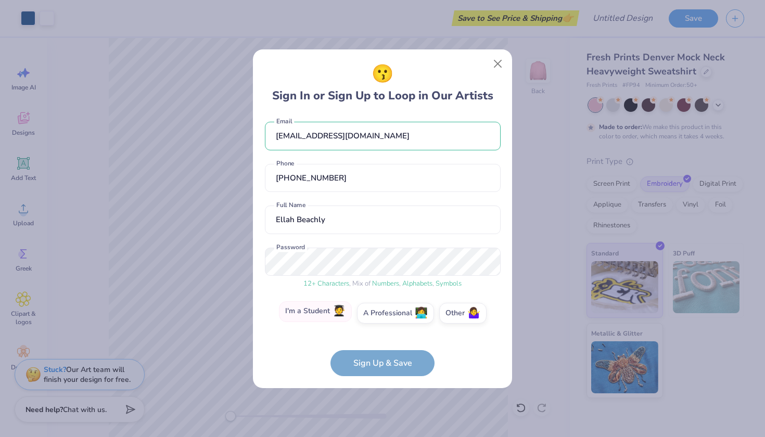
click at [330, 315] on label "I'm a Student 🧑‍🎓" at bounding box center [315, 311] width 73 height 21
click at [380, 316] on input "I'm a Student 🧑‍🎓" at bounding box center [383, 319] width 7 height 7
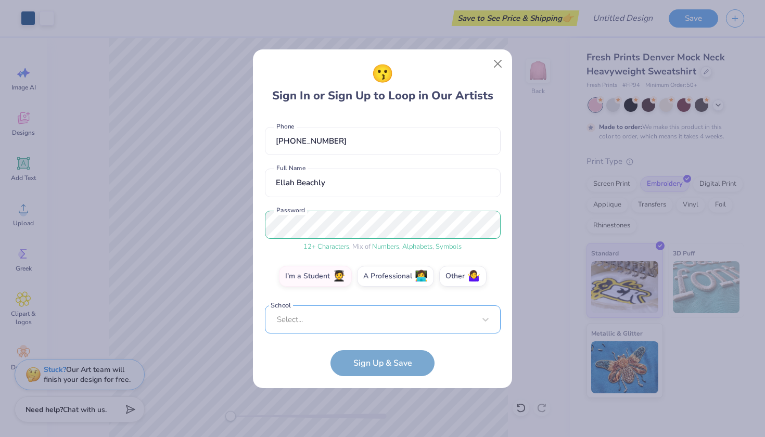
click at [418, 316] on div "Select..." at bounding box center [383, 320] width 236 height 29
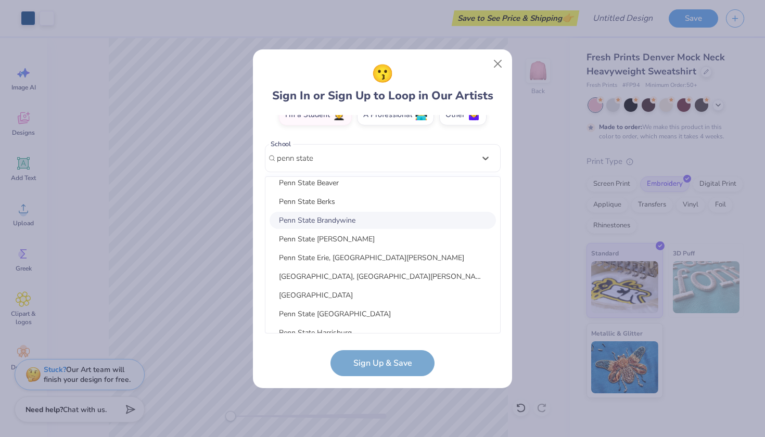
scroll to position [45, 0]
click at [365, 258] on div "Penn State Erie, [GEOGRAPHIC_DATA][PERSON_NAME]" at bounding box center [383, 256] width 227 height 17
type input "penn state"
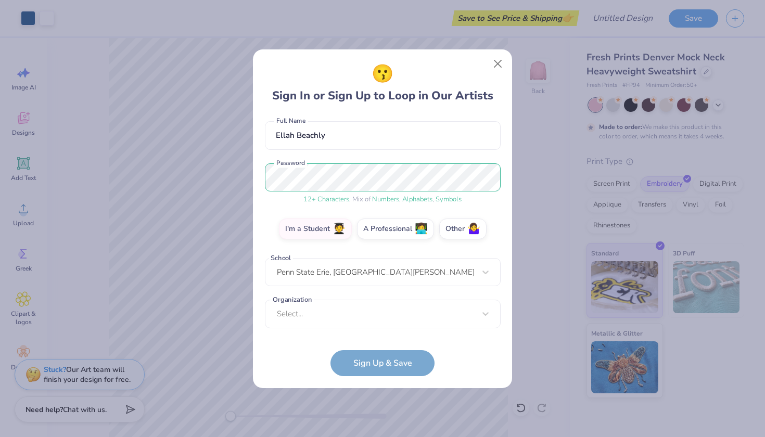
scroll to position [87, 0]
click at [345, 317] on div "Select..." at bounding box center [383, 314] width 236 height 29
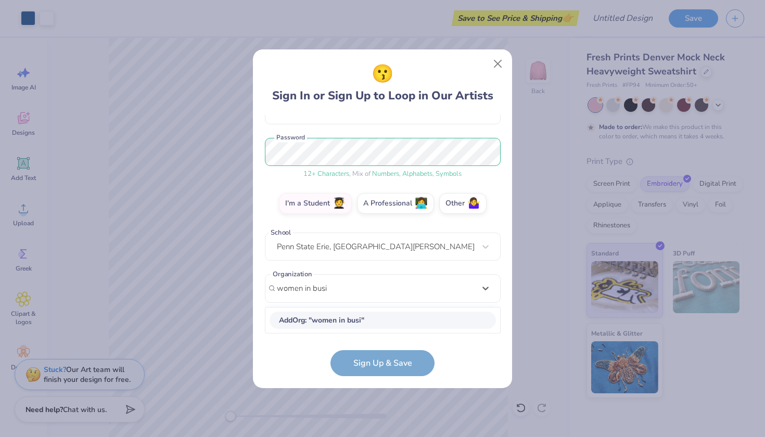
scroll to position [113, 0]
type input "women in business"
click at [293, 357] on form "[EMAIL_ADDRESS][DOMAIN_NAME] Email [PHONE_NUMBER] Phone [PERSON_NAME] Full Name…" at bounding box center [383, 245] width 236 height 261
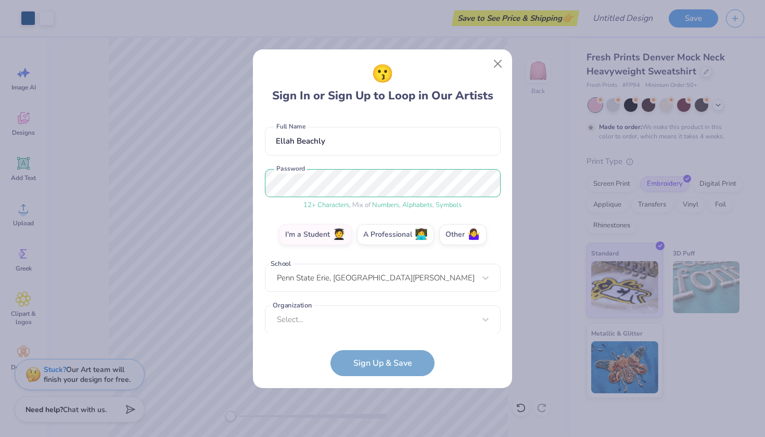
click at [322, 326] on div "[EMAIL_ADDRESS][DOMAIN_NAME] Email [PHONE_NUMBER] Phone [PERSON_NAME] Full Name…" at bounding box center [383, 224] width 236 height 219
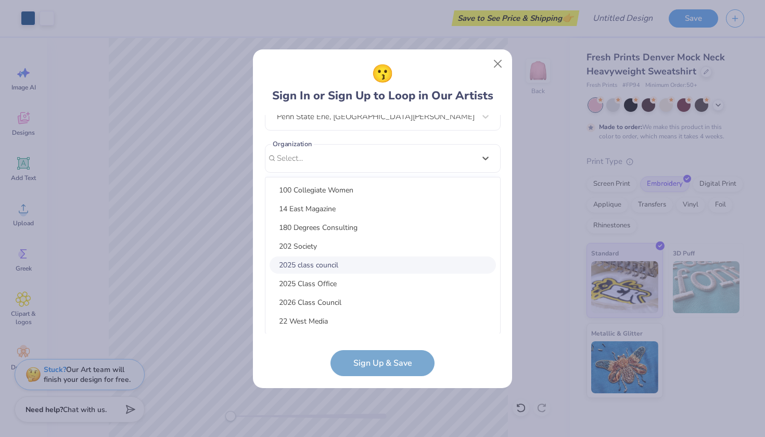
scroll to position [0, 0]
click at [354, 190] on div "100 Collegiate Women" at bounding box center [383, 190] width 227 height 17
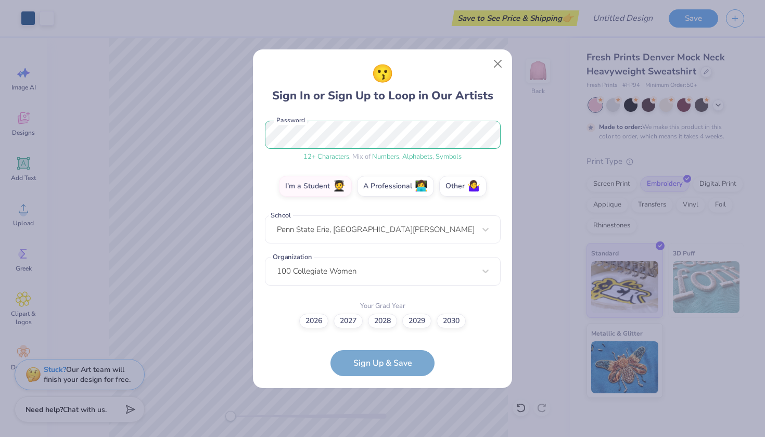
scroll to position [130, 0]
click at [388, 271] on div "100 Collegiate Women" at bounding box center [383, 272] width 236 height 29
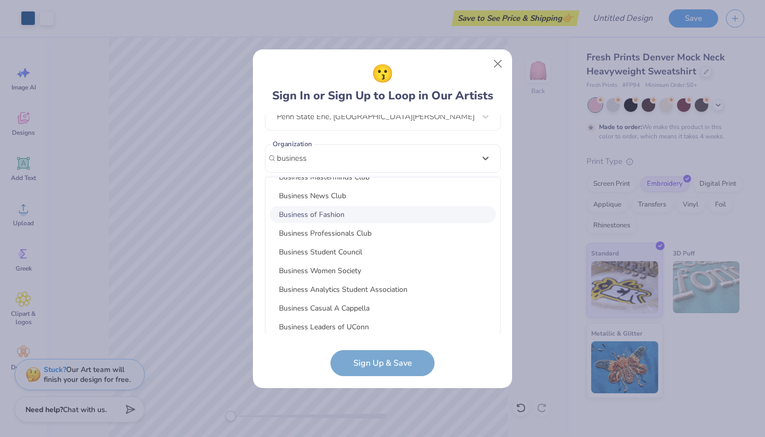
scroll to position [333, 0]
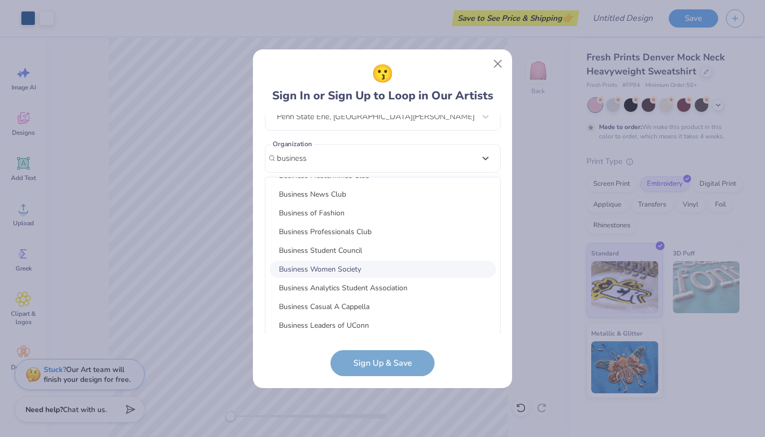
click at [341, 267] on div "Business Women Society" at bounding box center [383, 269] width 227 height 17
type input "business"
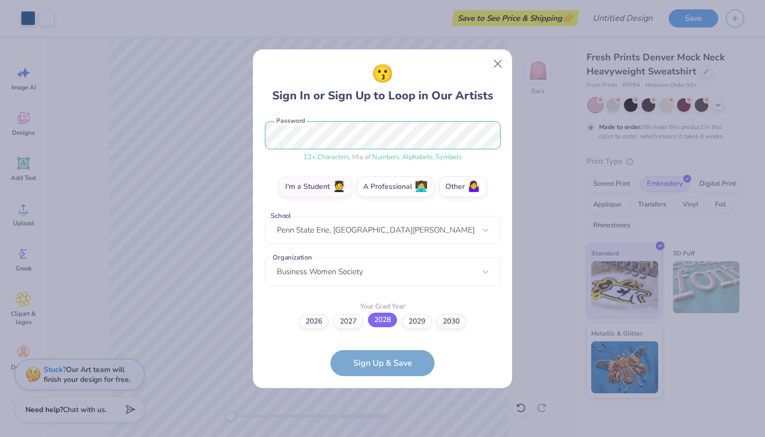
click at [381, 319] on label "2028" at bounding box center [382, 320] width 29 height 15
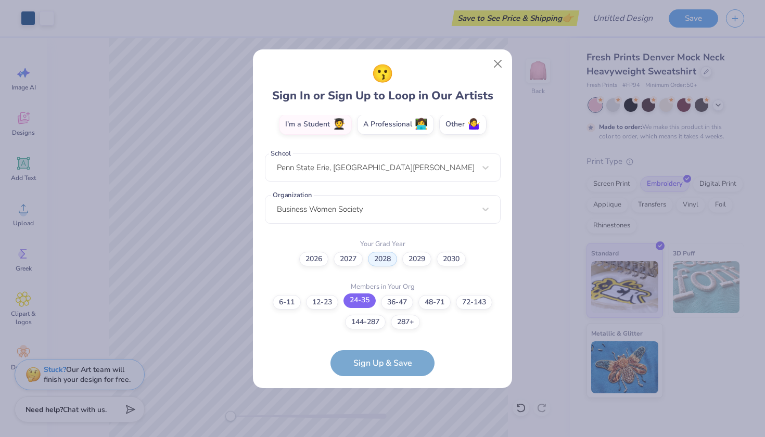
click at [364, 301] on label "24-35" at bounding box center [360, 301] width 32 height 15
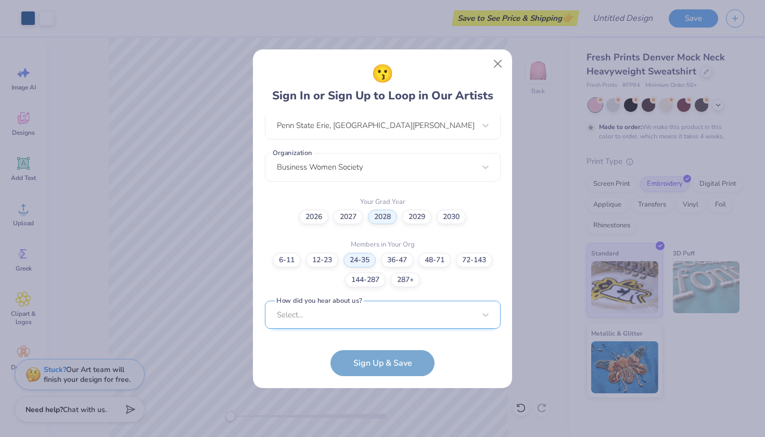
click at [362, 318] on div "Select..." at bounding box center [383, 315] width 236 height 29
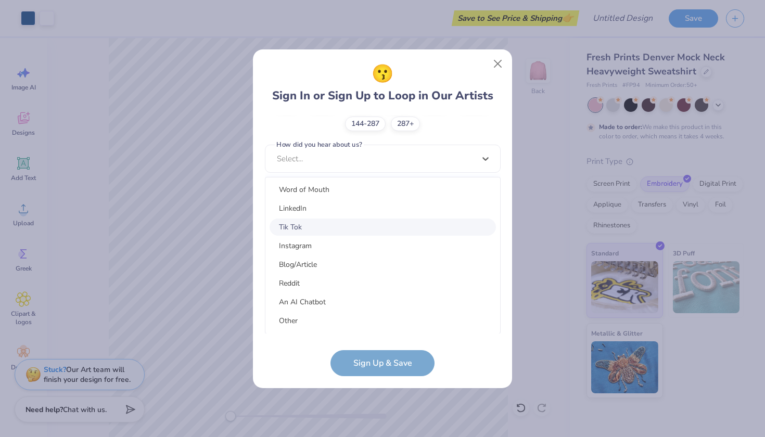
scroll to position [131, 0]
click at [342, 224] on div "Tik Tok" at bounding box center [383, 228] width 227 height 17
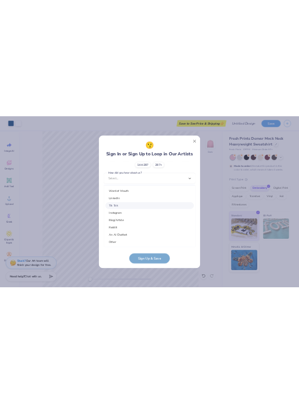
scroll to position [235, 0]
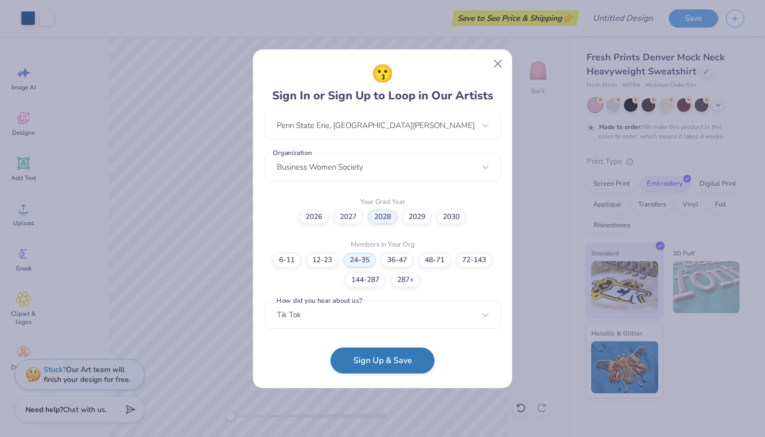
click at [364, 358] on button "Sign Up & Save" at bounding box center [383, 361] width 104 height 26
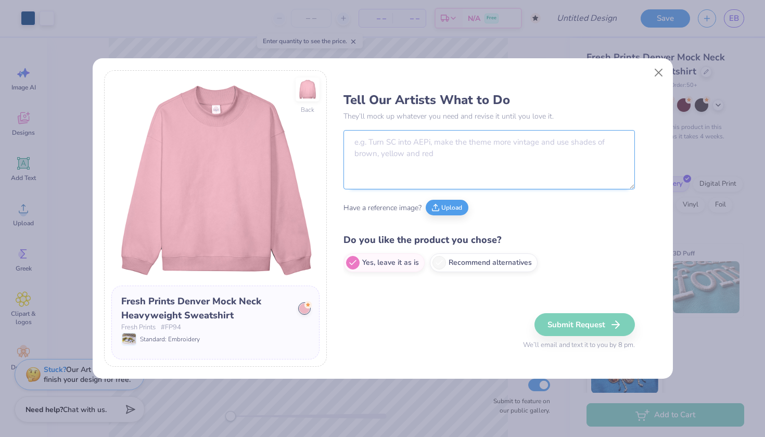
click at [432, 149] on textarea at bounding box center [490, 159] width 292 height 59
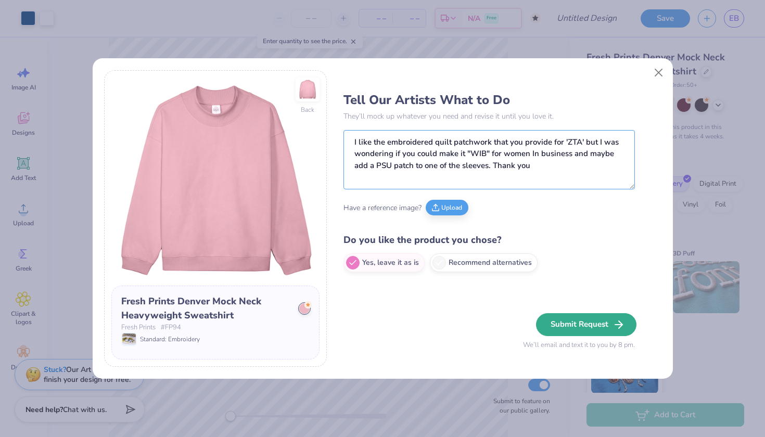
type textarea "I like the embroidered quilt patchwork that you provide for 'ZTA' but I was won…"
click at [591, 322] on button "Submit Request" at bounding box center [586, 324] width 100 height 23
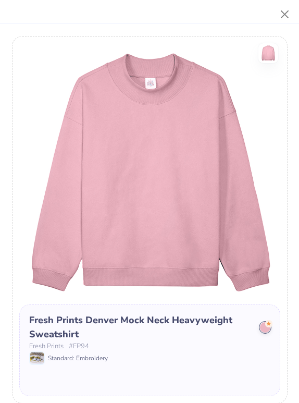
click at [142, 144] on img at bounding box center [149, 173] width 261 height 261
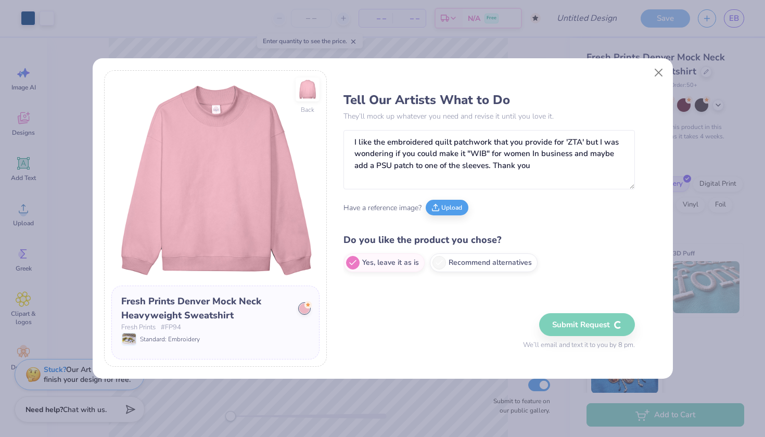
click at [577, 301] on div "Tell Our Artists What to Do They’ll mock up whatever you need and revise it unt…" at bounding box center [503, 218] width 318 height 297
click at [575, 327] on div "Submit Request We’ll email and text it to you by 8 pm." at bounding box center [579, 331] width 112 height 37
drag, startPoint x: 539, startPoint y: 167, endPoint x: 347, endPoint y: 137, distance: 194.9
click at [347, 137] on textarea "I like the embroidered quilt patchwork that you provide for 'ZTA' but I was won…" at bounding box center [490, 159] width 292 height 59
